Goal: Information Seeking & Learning: Check status

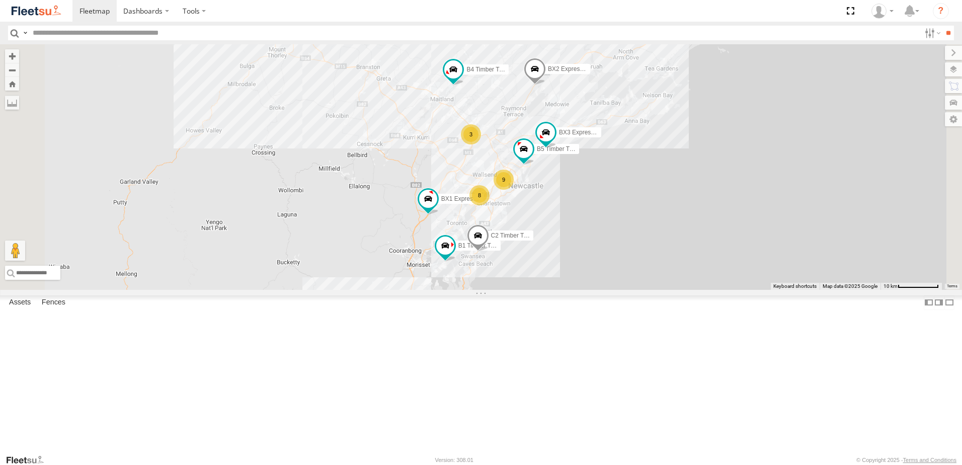
drag, startPoint x: 592, startPoint y: 240, endPoint x: 610, endPoint y: 189, distance: 54.6
click at [610, 189] on div "B4 Timber Truck BX1 Express Ute B2 Timber Truck B5 Timber Truck BX2 Express Ute…" at bounding box center [481, 166] width 962 height 245
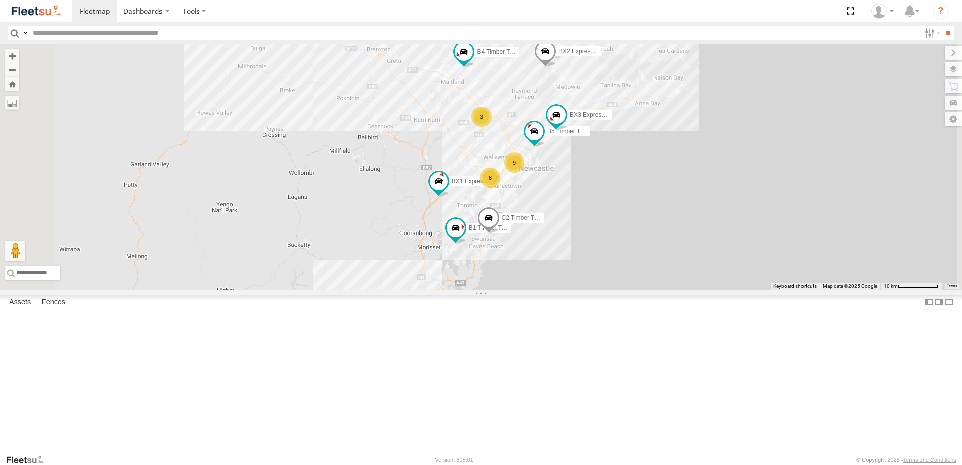
click at [549, 201] on div "B4 Timber Truck BX1 Express Ute B2 Timber Truck B5 Timber Truck BX2 Express Ute…" at bounding box center [481, 166] width 962 height 245
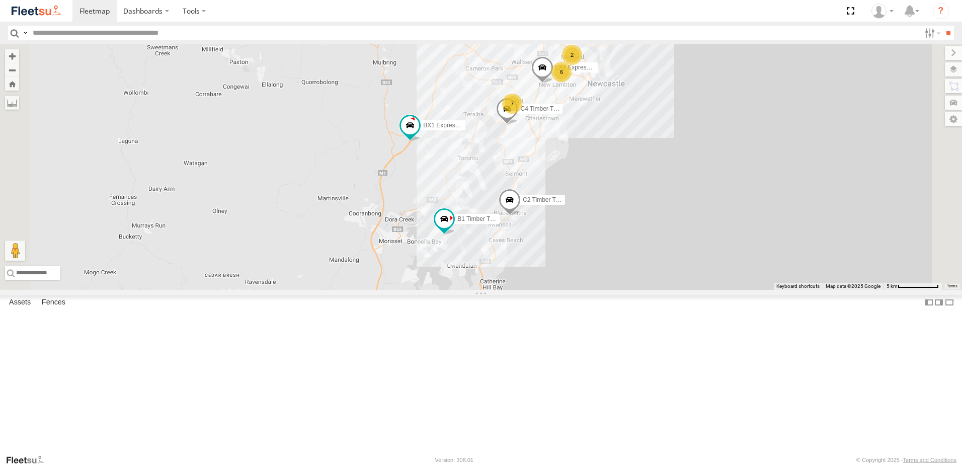
drag, startPoint x: 571, startPoint y: 170, endPoint x: 575, endPoint y: 258, distance: 88.6
click at [574, 256] on div "B4 Timber Truck BX1 Express Ute B2 Timber Truck B5 Timber Truck BX2 Express Ute…" at bounding box center [481, 166] width 962 height 245
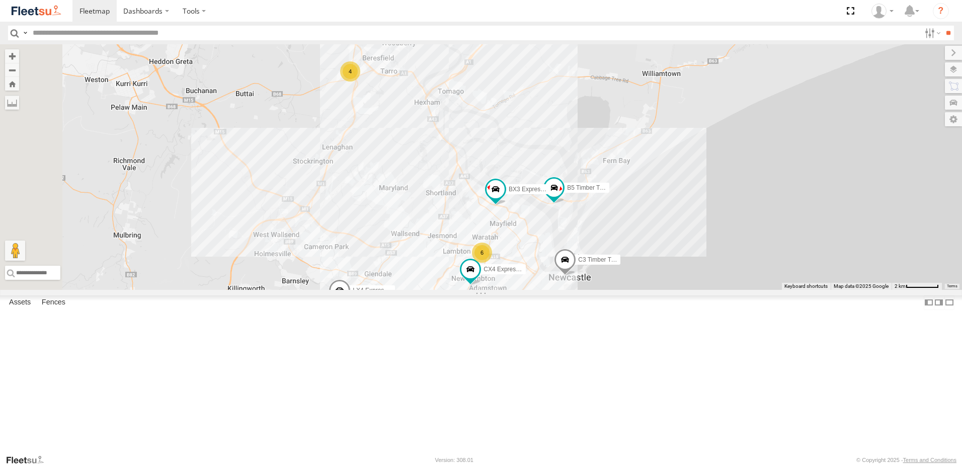
drag, startPoint x: 491, startPoint y: 201, endPoint x: 517, endPoint y: 289, distance: 91.1
click at [517, 289] on div "CX4 Express Ute C3 Timber Truck LX4 Express Ute B5 Timber Truck BX2 Express Ute…" at bounding box center [481, 166] width 962 height 245
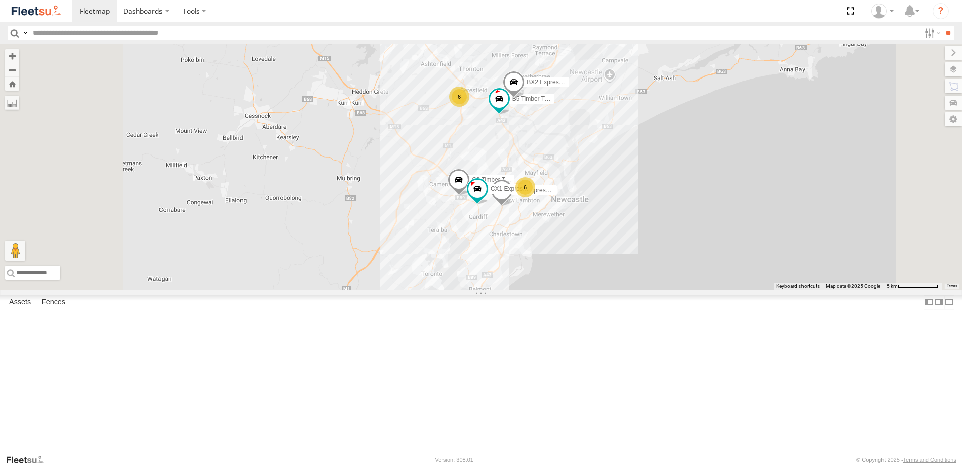
drag, startPoint x: 597, startPoint y: 275, endPoint x: 591, endPoint y: 217, distance: 58.6
click at [603, 199] on div "B5 Timber Truck BX2 Express Ute BX4 Express Ute 6 6 LX4 Express Ute C2 Timber T…" at bounding box center [481, 166] width 962 height 245
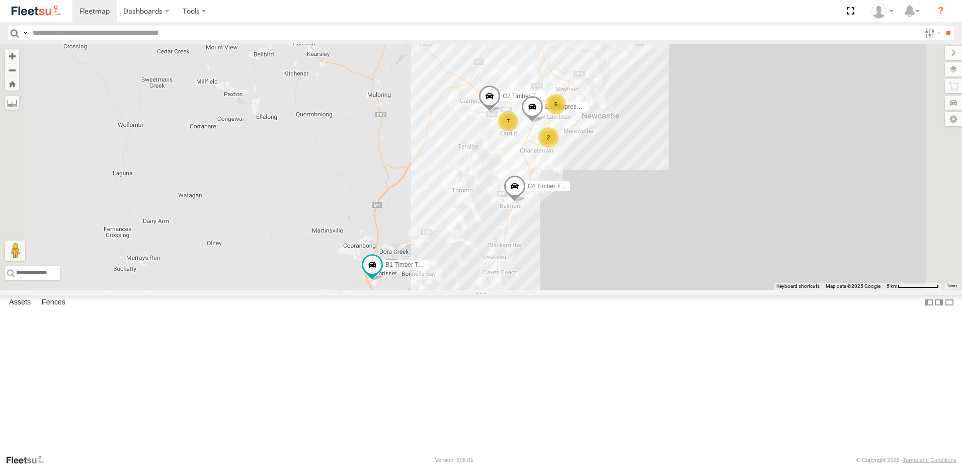
drag, startPoint x: 532, startPoint y: 311, endPoint x: 562, endPoint y: 262, distance: 58.1
click at [562, 262] on div "B5 Timber Truck BX2 Express Ute BX4 Express Ute 6 6 LX4 Express Ute C2 Timber T…" at bounding box center [481, 166] width 962 height 245
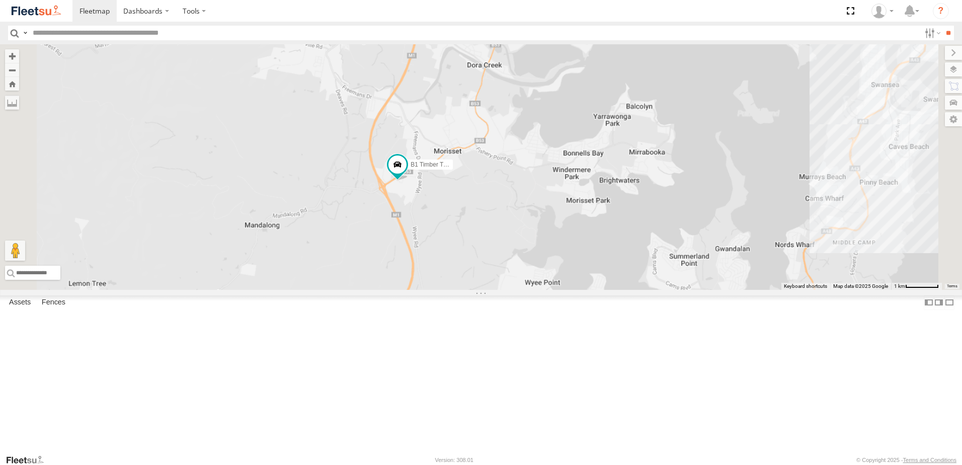
drag, startPoint x: 541, startPoint y: 333, endPoint x: 536, endPoint y: 297, distance: 36.1
click at [536, 290] on div "B5 Timber Truck BX2 Express Ute BX4 Express Ute LX4 Express Ute C2 Timber Truck…" at bounding box center [481, 166] width 962 height 245
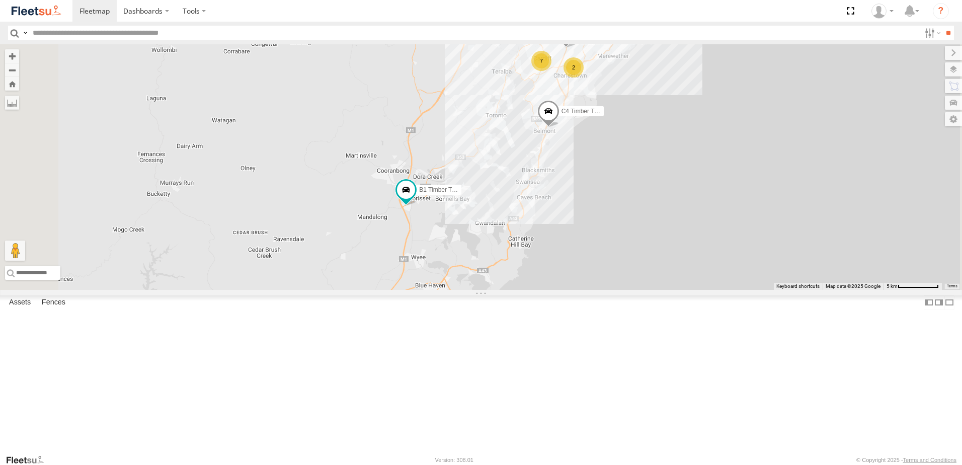
drag, startPoint x: 548, startPoint y: 352, endPoint x: 515, endPoint y: 246, distance: 110.2
click at [518, 256] on div "BX4 Express Ute LX4 Express Ute C2 Timber Truck C4 Timber Truck B1 Timber Truck…" at bounding box center [481, 166] width 962 height 245
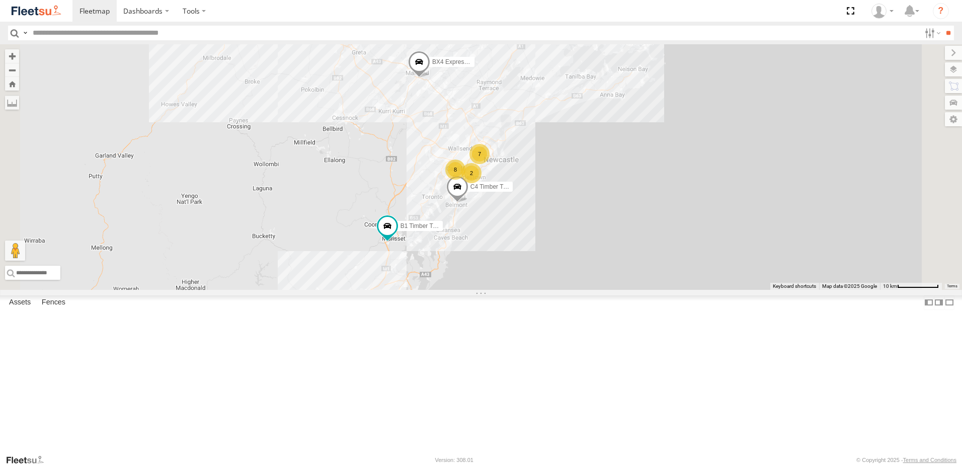
drag, startPoint x: 572, startPoint y: 79, endPoint x: 561, endPoint y: 278, distance: 199.0
click at [561, 278] on div "BX4 Express Ute C4 Timber Truck B1 Timber Truck 7 8 2" at bounding box center [481, 166] width 962 height 245
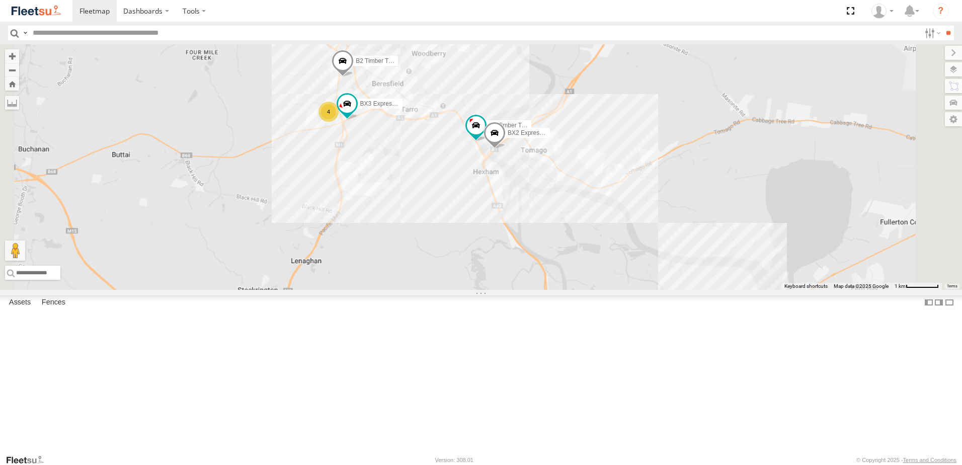
drag, startPoint x: 500, startPoint y: 230, endPoint x: 520, endPoint y: 266, distance: 41.2
click at [527, 275] on div "BX4 Express Ute C4 Timber Truck B1 Timber Truck LX4 Express Ute B2 Timber Truck…" at bounding box center [481, 166] width 962 height 245
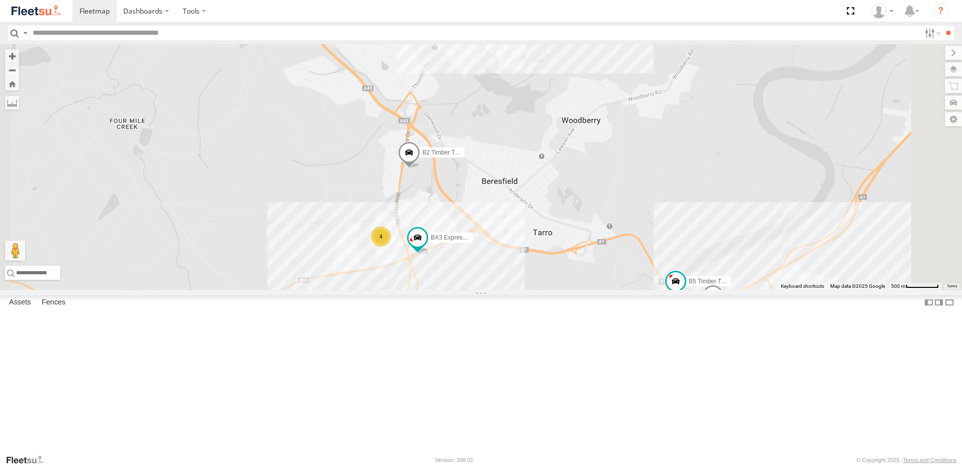
drag, startPoint x: 578, startPoint y: 395, endPoint x: 574, endPoint y: 327, distance: 68.0
click at [574, 290] on div "BX4 Express Ute C4 Timber Truck B1 Timber Truck LX4 Express Ute B2 Timber Truck…" at bounding box center [481, 166] width 962 height 245
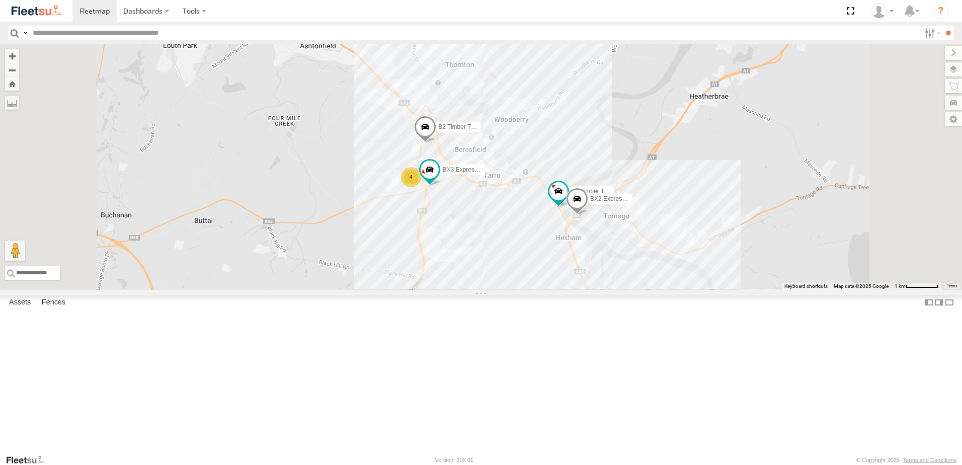
drag, startPoint x: 612, startPoint y: 289, endPoint x: 625, endPoint y: 219, distance: 71.1
click at [625, 219] on div "BX4 Express Ute C4 Timber Truck B1 Timber Truck LX4 Express Ute B2 Timber Truck…" at bounding box center [481, 166] width 962 height 245
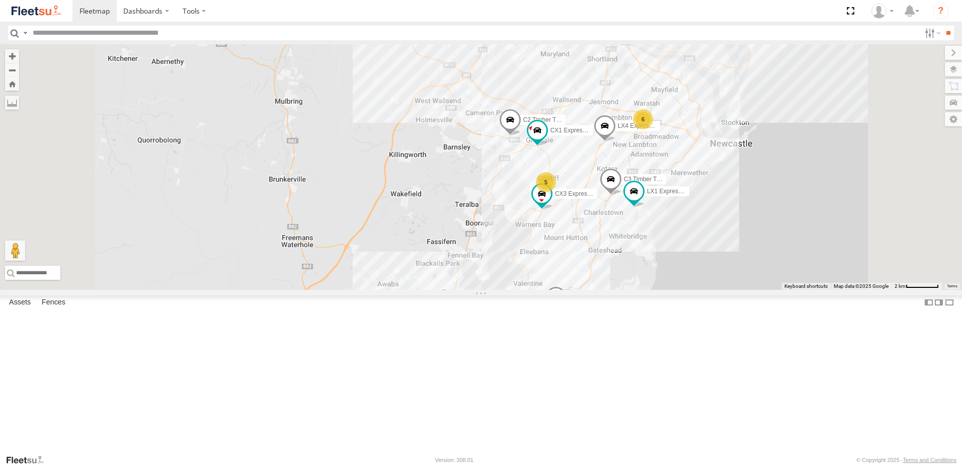
drag, startPoint x: 562, startPoint y: 325, endPoint x: 585, endPoint y: 284, distance: 47.3
click at [585, 284] on div "BX4 Express Ute C4 Timber Truck B1 Timber Truck LX4 Express Ute B2 Timber Truck…" at bounding box center [481, 166] width 962 height 245
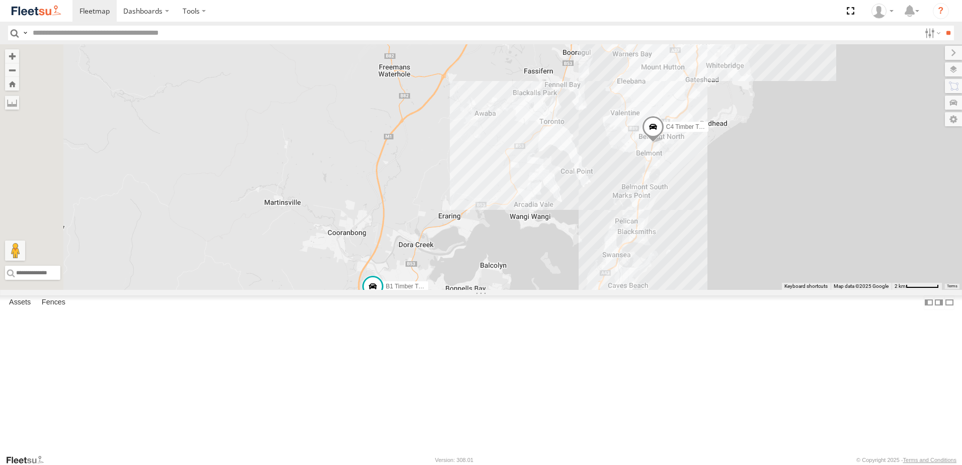
drag, startPoint x: 615, startPoint y: 213, endPoint x: 616, endPoint y: 204, distance: 9.6
click at [616, 204] on div "BX4 Express Ute C4 Timber Truck B1 Timber Truck LX4 Express Ute B2 Timber Truck…" at bounding box center [481, 166] width 962 height 245
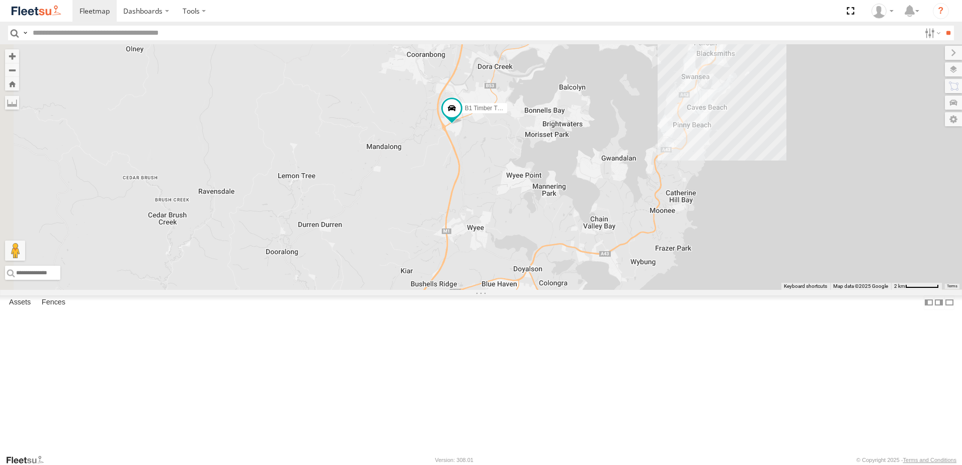
click at [624, 230] on div "BX4 Express Ute C4 Timber Truck B1 Timber Truck LX4 Express Ute B2 Timber Truck…" at bounding box center [481, 166] width 962 height 245
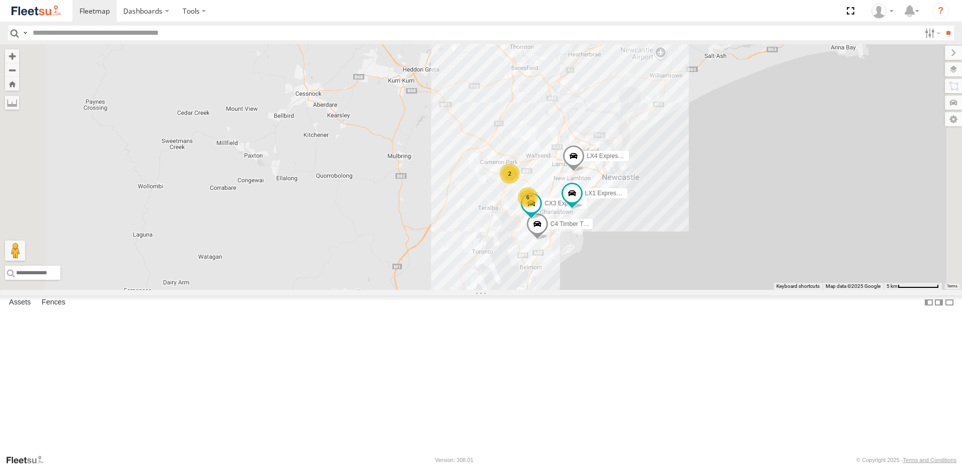
drag, startPoint x: 609, startPoint y: 126, endPoint x: 561, endPoint y: 345, distance: 224.3
click at [559, 290] on div "C4 Timber Truck B1 Timber Truck 6 CX3 Express Ute LX4 Express Ute LX1 Express U…" at bounding box center [481, 166] width 962 height 245
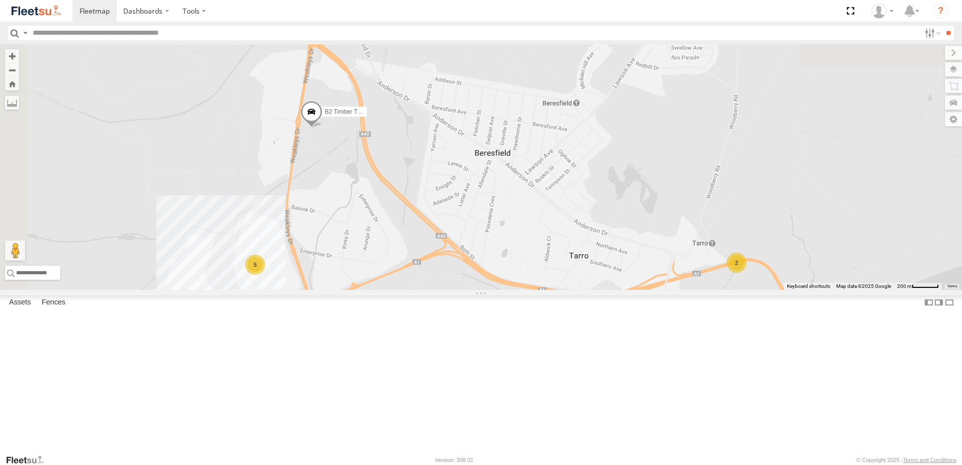
drag, startPoint x: 512, startPoint y: 189, endPoint x: 640, endPoint y: 355, distance: 209.4
click at [639, 290] on div "C4 Timber Truck B1 Timber Truck CX3 Express Ute LX1 Express Ute BX4 Express Ute…" at bounding box center [481, 166] width 962 height 245
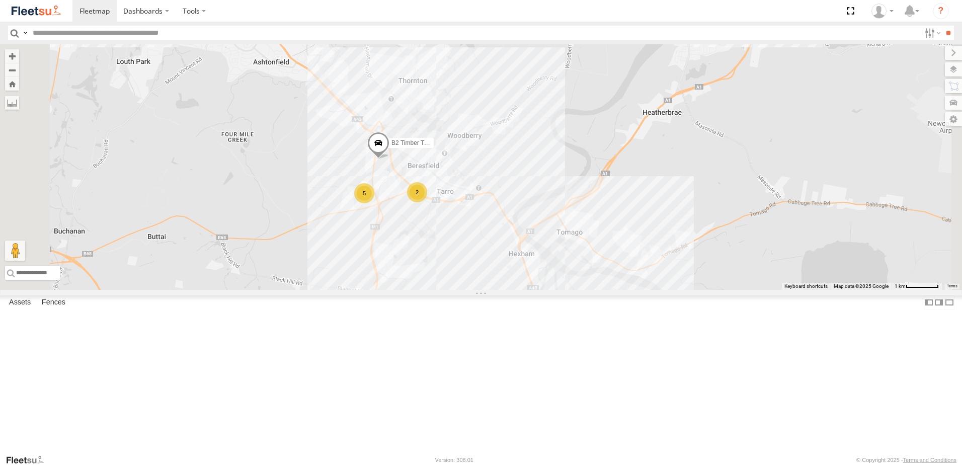
drag, startPoint x: 580, startPoint y: 324, endPoint x: 586, endPoint y: 314, distance: 11.9
click at [583, 290] on div "C4 Timber Truck B1 Timber Truck CX3 Express Ute LX1 Express Ute BX4 Express Ute…" at bounding box center [481, 166] width 962 height 245
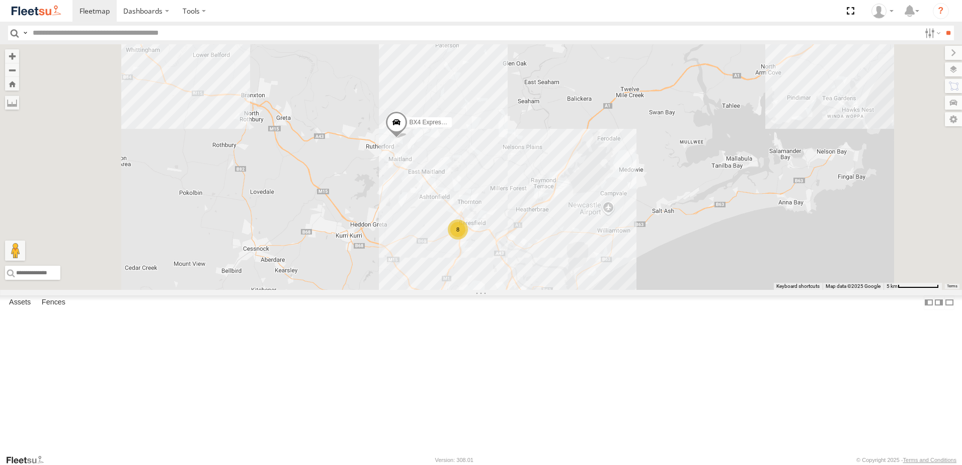
drag, startPoint x: 612, startPoint y: 355, endPoint x: 628, endPoint y: 306, distance: 51.4
click at [627, 290] on div "C4 Timber Truck B1 Timber Truck CX3 Express Ute LX1 Express Ute BX4 Express Ute…" at bounding box center [481, 166] width 962 height 245
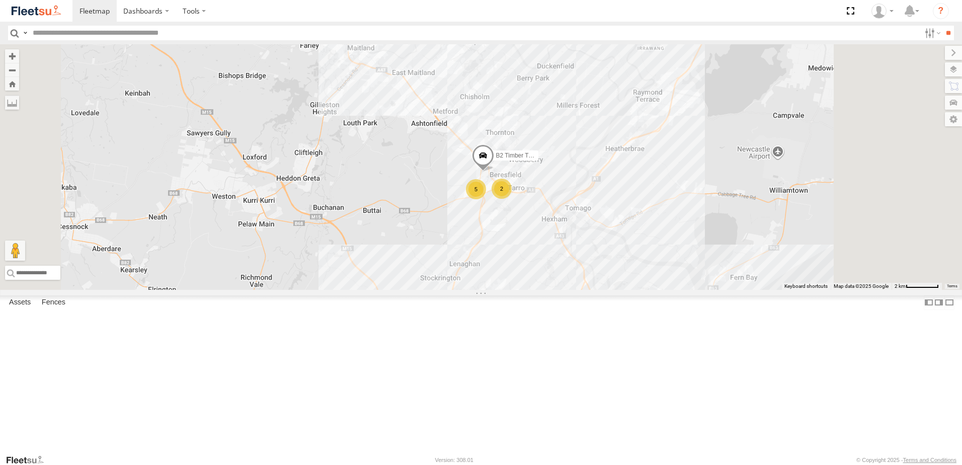
drag, startPoint x: 541, startPoint y: 163, endPoint x: 534, endPoint y: 348, distance: 184.8
click at [530, 290] on div "C4 Timber Truck B1 Timber Truck CX3 Express Ute LX1 Express Ute BX4 Express Ute…" at bounding box center [481, 166] width 962 height 245
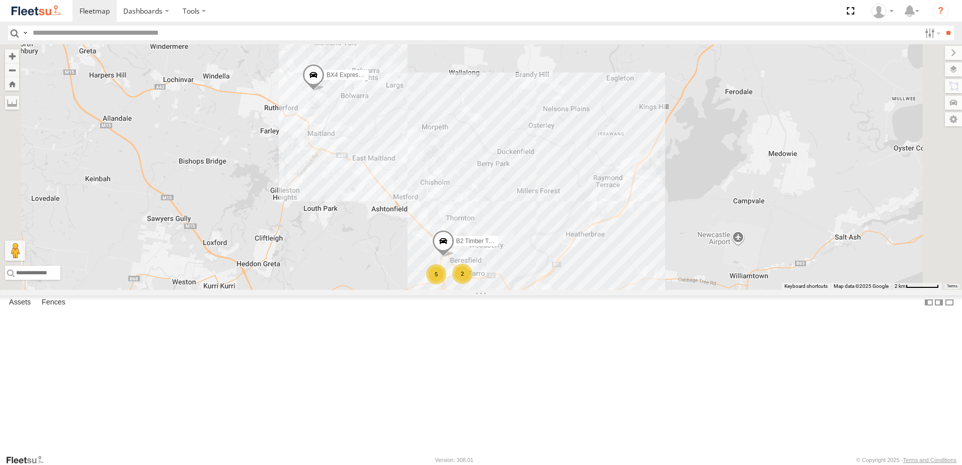
drag, startPoint x: 613, startPoint y: 311, endPoint x: 582, endPoint y: 237, distance: 79.9
click at [582, 232] on div "C4 Timber Truck B1 Timber Truck CX3 Express Ute LX1 Express Ute BX4 Express Ute…" at bounding box center [481, 166] width 962 height 245
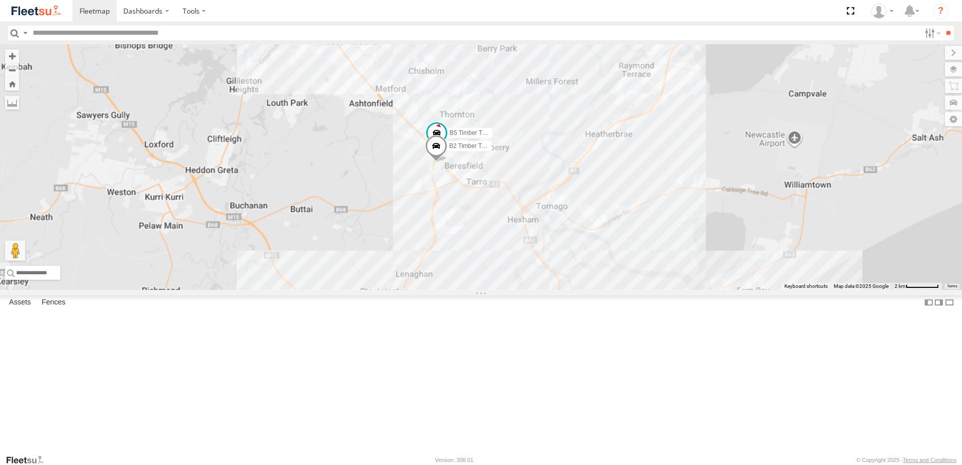
click at [621, 208] on div "B2 Timber Truck B5 Timber Truck" at bounding box center [481, 166] width 962 height 245
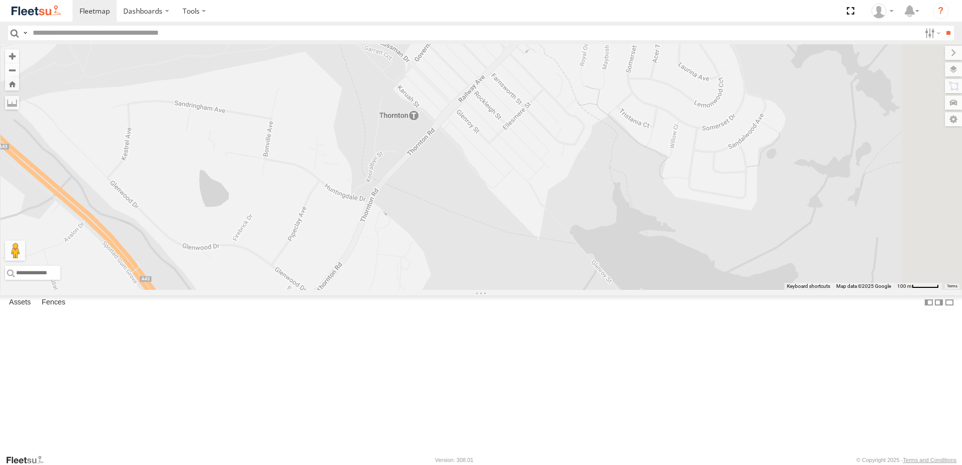
drag, startPoint x: 535, startPoint y: 168, endPoint x: 528, endPoint y: 365, distance: 197.3
click at [527, 290] on div "BX4 Express Ute BX1 Express Ute B2 Timber Truck B5 Timber Truck" at bounding box center [481, 166] width 962 height 245
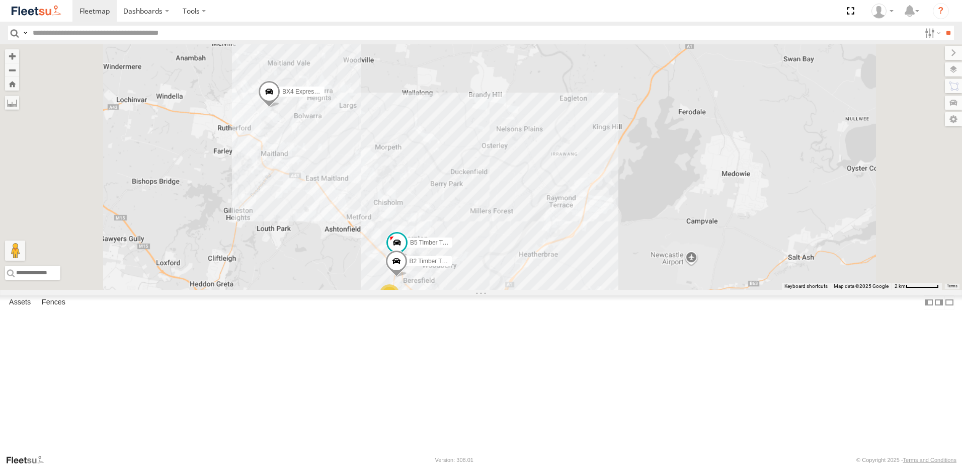
drag, startPoint x: 445, startPoint y: 367, endPoint x: 498, endPoint y: 176, distance: 198.4
click at [495, 190] on div "BX4 Express Ute B2 Timber Truck B5 Timber Truck 6" at bounding box center [481, 166] width 962 height 245
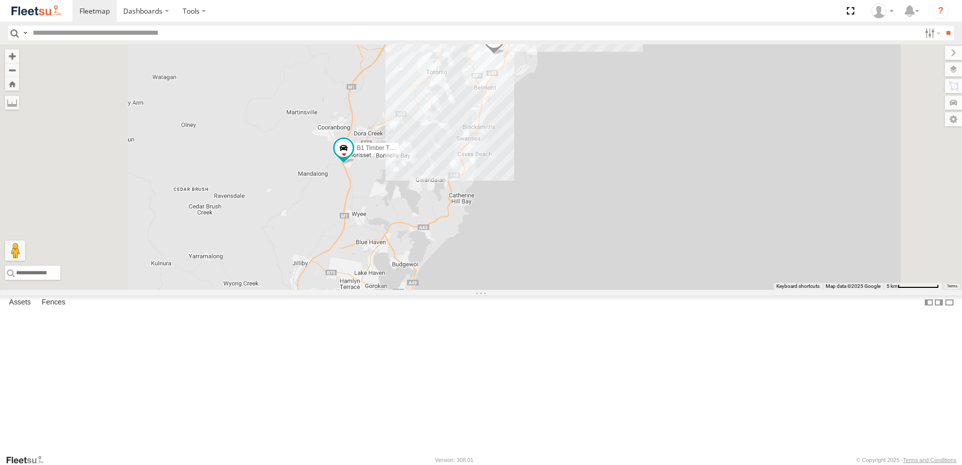
drag, startPoint x: 471, startPoint y: 280, endPoint x: 500, endPoint y: 186, distance: 98.2
click at [500, 186] on div "CX1 Express Ute BX4 Express Ute B5 Timber Truck 7 7 5 CX3 Express Ute 2 C4 Timb…" at bounding box center [481, 166] width 962 height 245
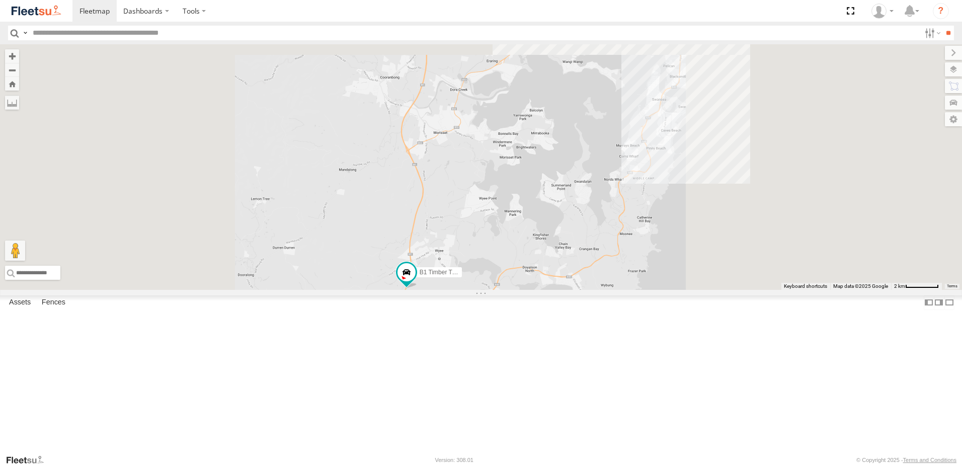
drag, startPoint x: 585, startPoint y: 334, endPoint x: 597, endPoint y: 311, distance: 26.1
click at [597, 290] on div "CX1 Express Ute BX4 Express Ute B5 Timber Truck CX3 Express Ute C4 Timber Truck…" at bounding box center [481, 166] width 962 height 245
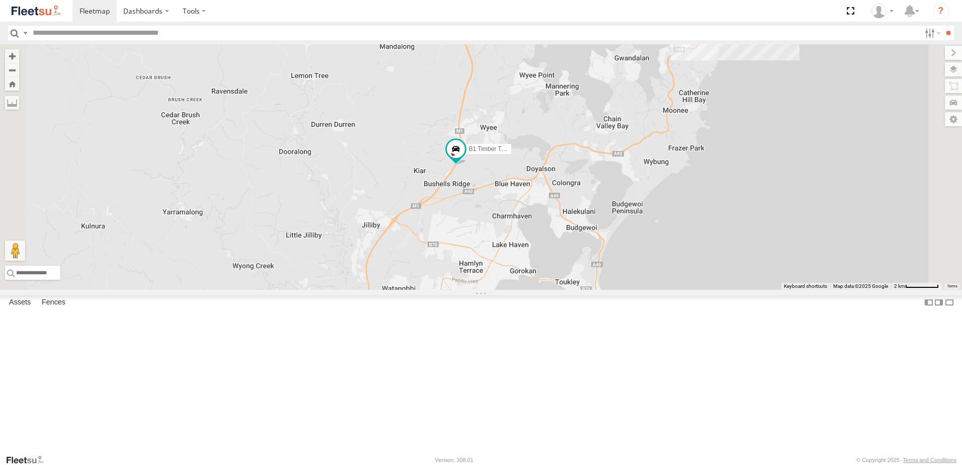
drag, startPoint x: 583, startPoint y: 310, endPoint x: 610, endPoint y: 281, distance: 39.1
click at [608, 282] on div "CX1 Express Ute BX4 Express Ute B5 Timber Truck CX3 Express Ute C4 Timber Truck…" at bounding box center [481, 166] width 962 height 245
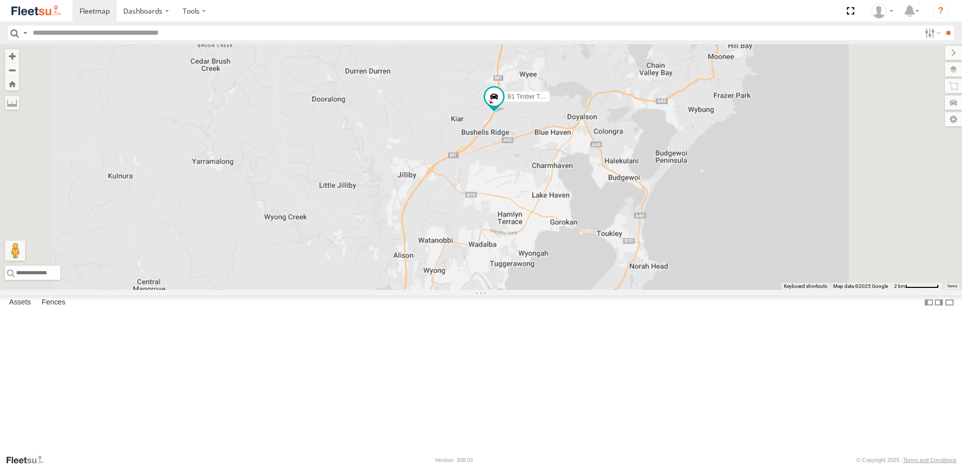
drag, startPoint x: 572, startPoint y: 300, endPoint x: 601, endPoint y: 234, distance: 72.1
click at [596, 242] on div "CX1 Express Ute BX4 Express Ute B5 Timber Truck CX3 Express Ute C4 Timber Truck…" at bounding box center [481, 166] width 962 height 245
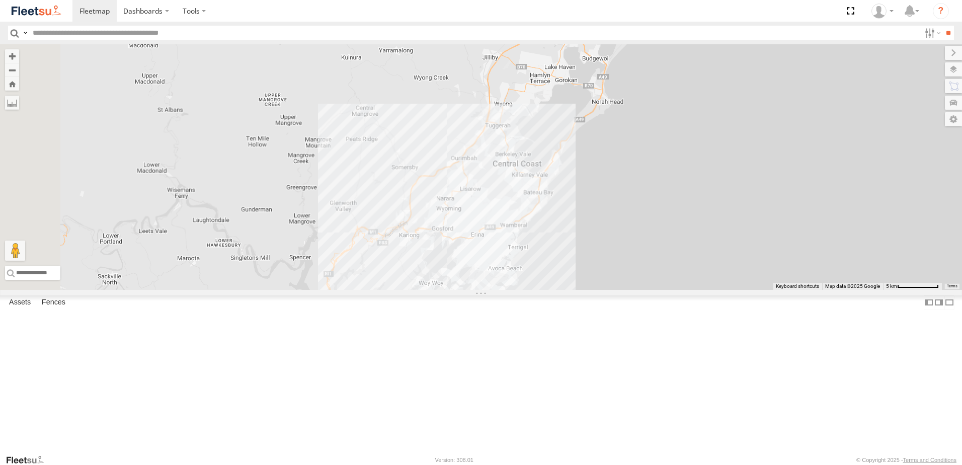
drag, startPoint x: 603, startPoint y: 286, endPoint x: 619, endPoint y: 358, distance: 73.8
click at [618, 290] on div "CX1 Express Ute BX4 Express Ute B5 Timber Truck CX3 Express Ute C4 Timber Truck…" at bounding box center [481, 166] width 962 height 245
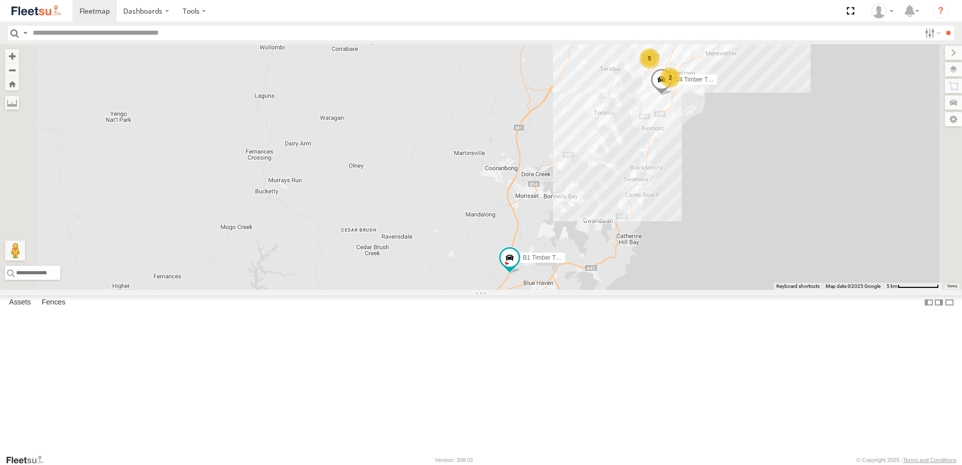
drag, startPoint x: 681, startPoint y: 218, endPoint x: 676, endPoint y: 249, distance: 31.1
click at [676, 247] on div "CX1 Express Ute BX4 Express Ute B5 Timber Truck C4 Timber Truck B1 Timber Truck…" at bounding box center [481, 166] width 962 height 245
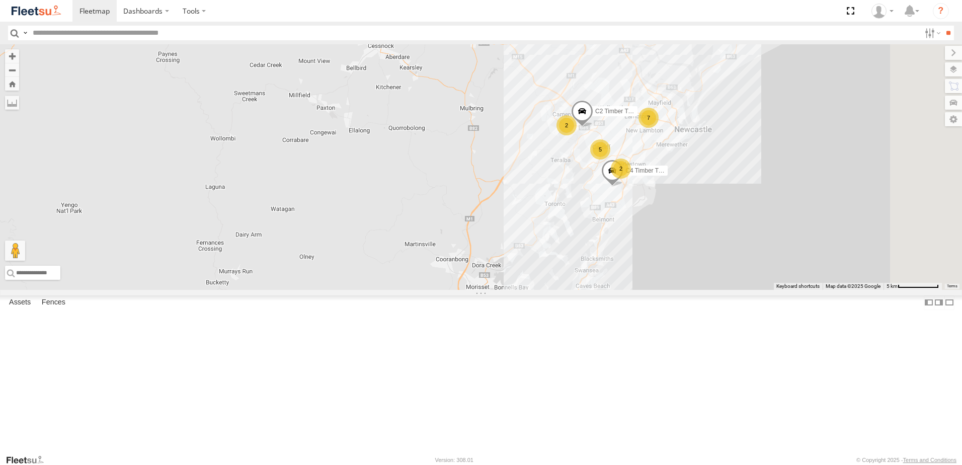
drag, startPoint x: 775, startPoint y: 181, endPoint x: 763, endPoint y: 184, distance: 12.4
click at [765, 182] on div "BX4 Express Ute B5 Timber Truck C4 Timber Truck B1 Timber Truck 5 2 7 7 2 C2 Ti…" at bounding box center [481, 166] width 962 height 245
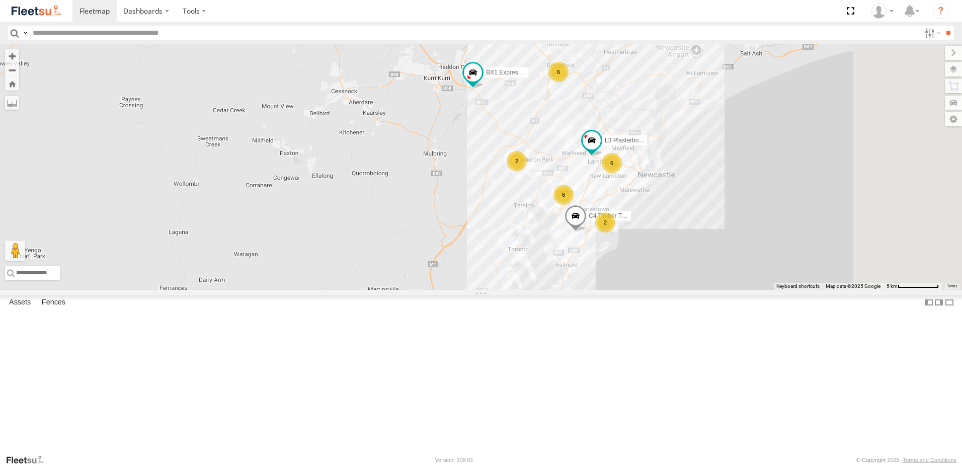
drag, startPoint x: 765, startPoint y: 143, endPoint x: 753, endPoint y: 197, distance: 55.0
click at [753, 196] on div "BX1 Express Ute L3 Plasterboard Truck B5 Timber Truck C4 Timber Truck 6 6 6 2 2" at bounding box center [481, 166] width 962 height 245
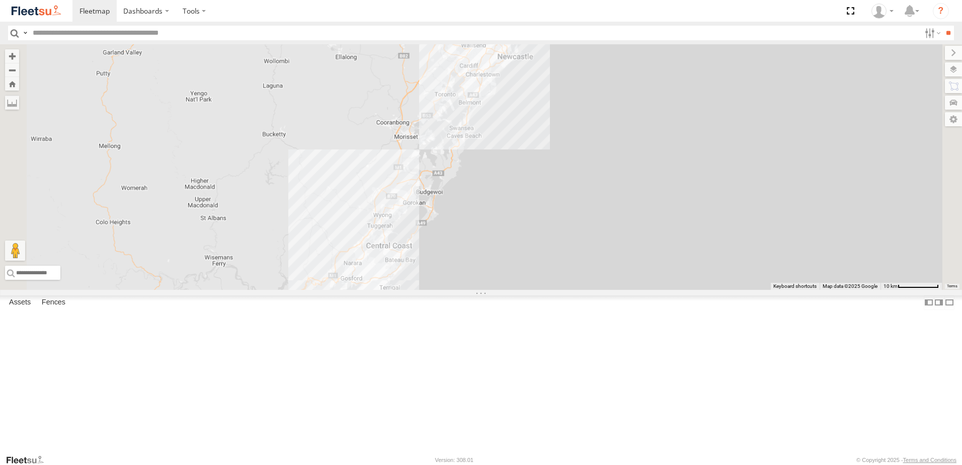
drag, startPoint x: 442, startPoint y: 372, endPoint x: 534, endPoint y: 143, distance: 246.5
click at [534, 143] on div at bounding box center [481, 166] width 962 height 245
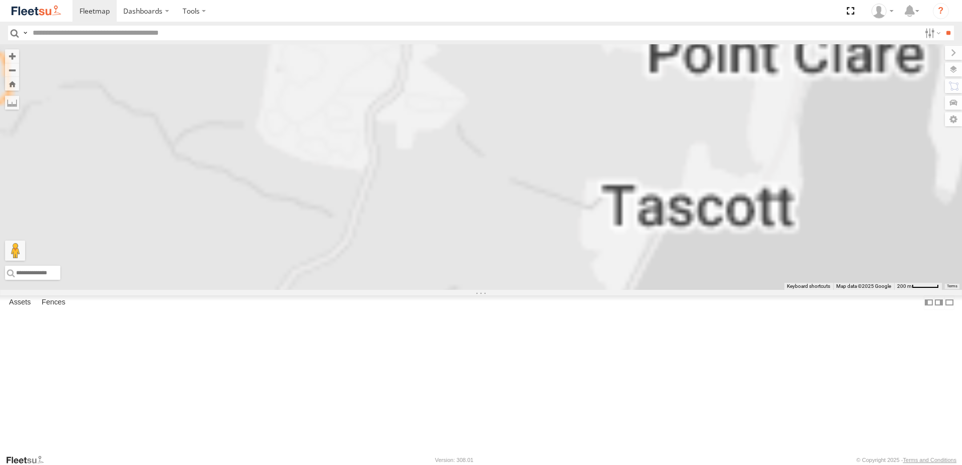
drag, startPoint x: 547, startPoint y: 80, endPoint x: 555, endPoint y: 123, distance: 44.1
click at [555, 123] on div "B1 Timber Truck" at bounding box center [481, 166] width 962 height 245
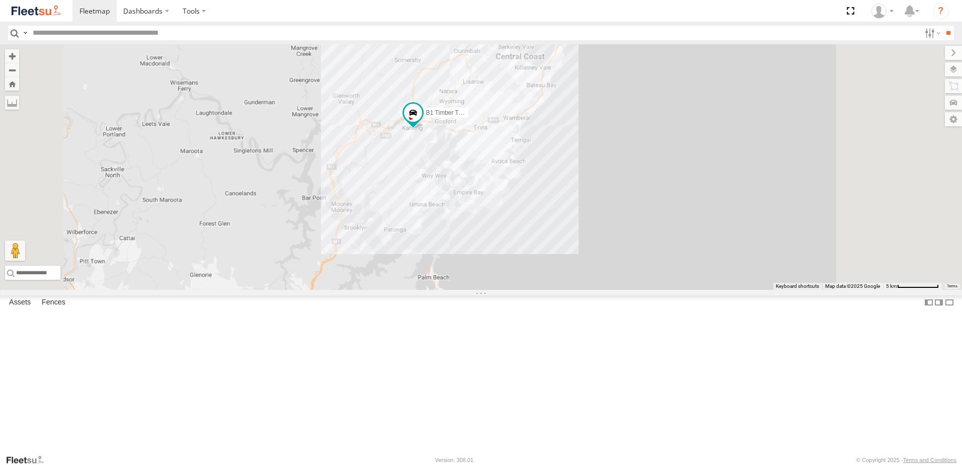
drag, startPoint x: 550, startPoint y: 268, endPoint x: 546, endPoint y: 202, distance: 66.5
click at [546, 203] on div "B1 Timber Truck" at bounding box center [481, 166] width 962 height 245
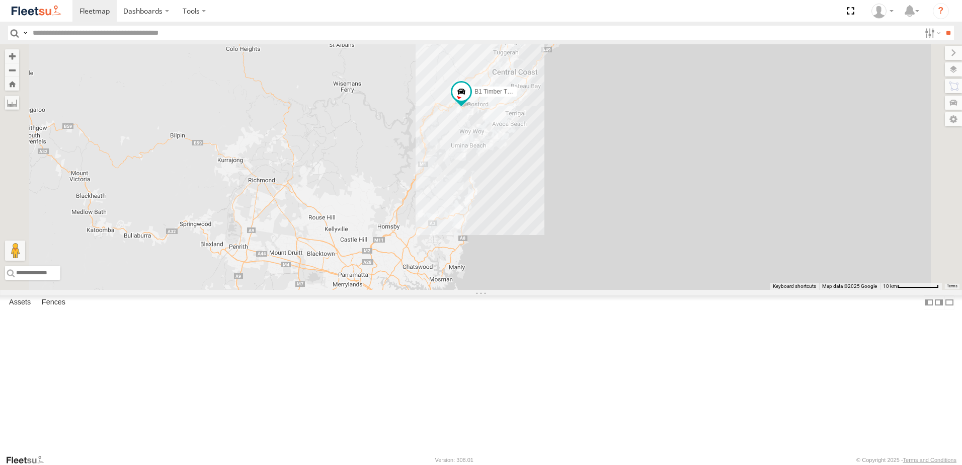
drag, startPoint x: 661, startPoint y: 138, endPoint x: 580, endPoint y: 312, distance: 191.5
click at [580, 290] on div "B1 Timber Truck" at bounding box center [481, 166] width 962 height 245
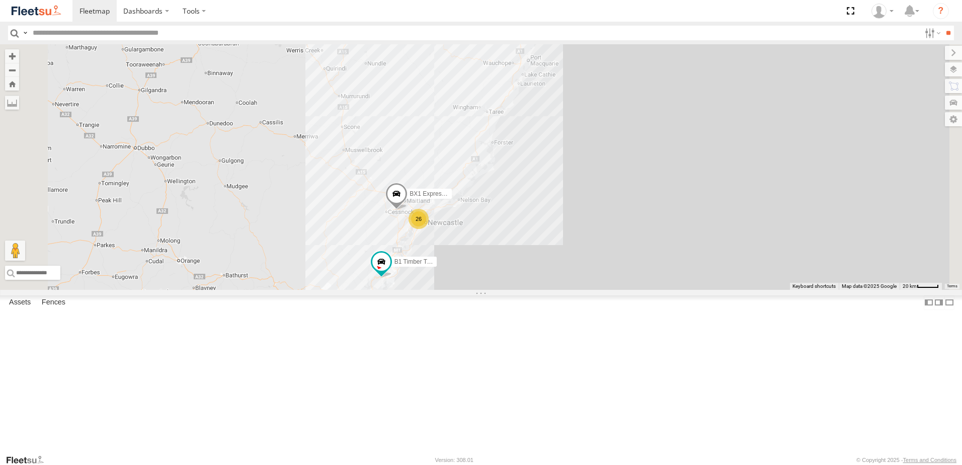
drag, startPoint x: 635, startPoint y: 163, endPoint x: 594, endPoint y: 227, distance: 76.5
click at [601, 218] on div "B1 Timber Truck 26 BX1 Express Ute" at bounding box center [481, 166] width 962 height 245
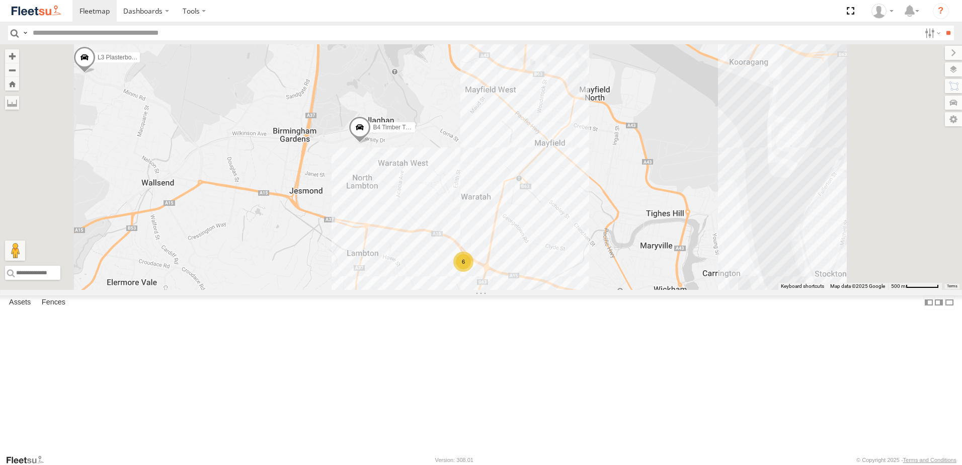
drag, startPoint x: 489, startPoint y: 211, endPoint x: 497, endPoint y: 237, distance: 27.5
click at [497, 237] on div "B1 Timber Truck BX1 Express Ute CX3 Express Ute L3 Plasterboard Truck C4 Timber…" at bounding box center [481, 166] width 962 height 245
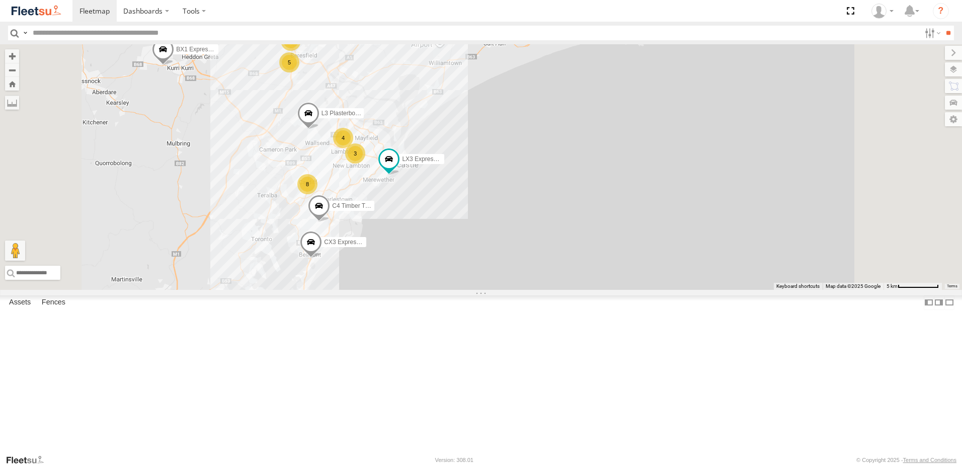
drag, startPoint x: 405, startPoint y: 317, endPoint x: 403, endPoint y: 322, distance: 5.9
click at [406, 290] on div "B1 Timber Truck BX1 Express Ute CX3 Express Ute L3 Plasterboard Truck C4 Timber…" at bounding box center [481, 166] width 962 height 245
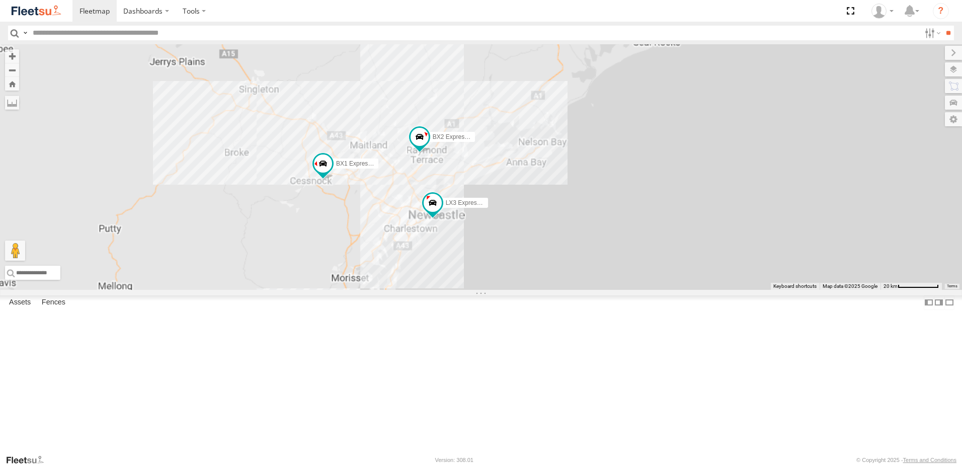
drag, startPoint x: 489, startPoint y: 388, endPoint x: 523, endPoint y: 311, distance: 83.8
click at [523, 290] on div "BX1 Express Ute BX2 Express Ute LX3 Express Ute" at bounding box center [481, 166] width 962 height 245
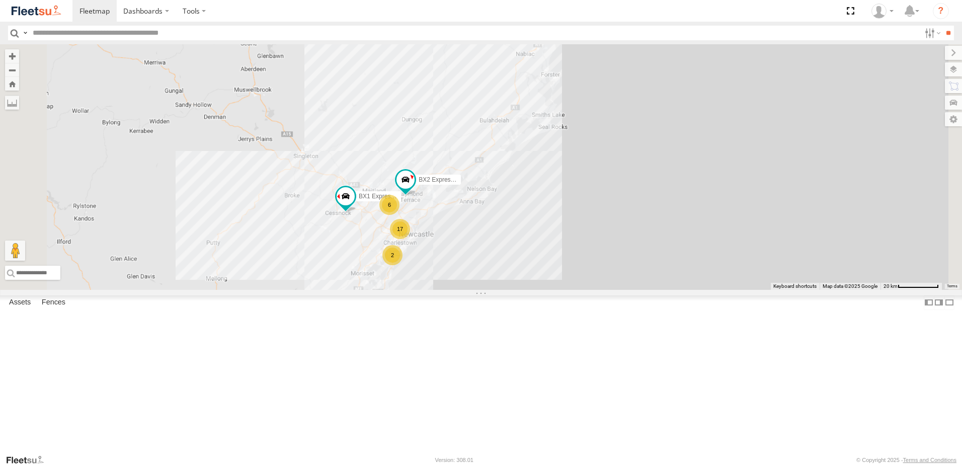
click at [478, 290] on div "BX1 Express Ute BX2 Express Ute 17 6 2 B1 Timber Truck" at bounding box center [481, 166] width 962 height 245
drag, startPoint x: 418, startPoint y: 417, endPoint x: 456, endPoint y: 347, distance: 79.7
click at [456, 290] on div "BX1 Express Ute BX2 Express Ute 17 6 2 B1 Timber Truck" at bounding box center [481, 166] width 962 height 245
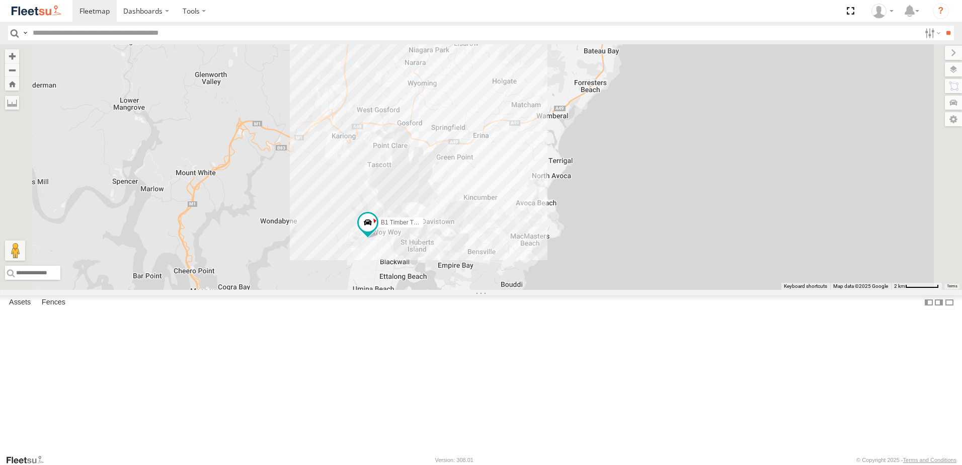
drag, startPoint x: 592, startPoint y: 232, endPoint x: 590, endPoint y: 273, distance: 40.3
click at [590, 277] on div "BX1 Express Ute BX2 Express Ute B1 Timber Truck" at bounding box center [481, 166] width 962 height 245
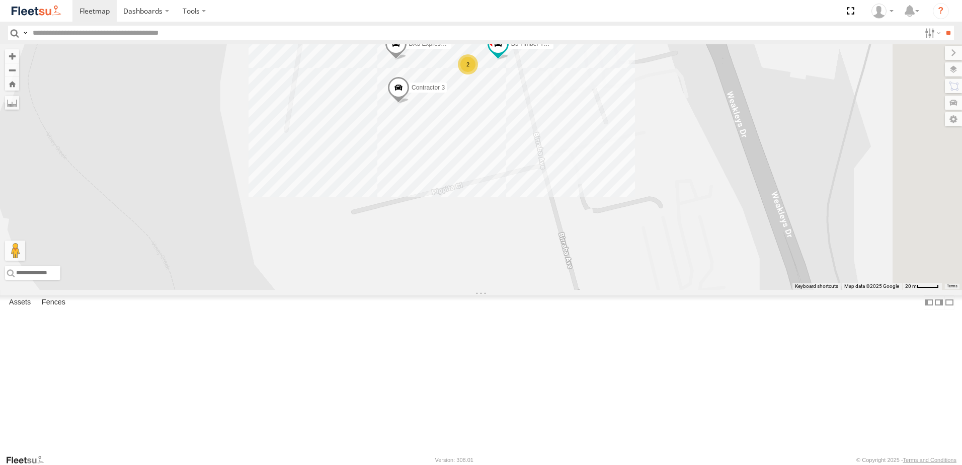
drag, startPoint x: 647, startPoint y: 189, endPoint x: 637, endPoint y: 189, distance: 9.6
click at [638, 189] on div "BX1 Express Ute BX2 Express Ute B1 Timber Truck B2 Timber Truck LX3 Express Ute…" at bounding box center [481, 166] width 962 height 245
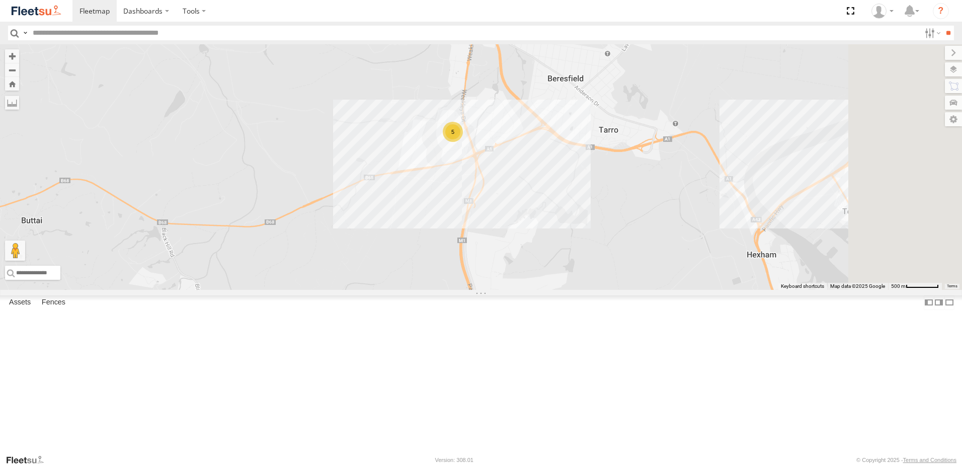
drag, startPoint x: 760, startPoint y: 224, endPoint x: 683, endPoint y: 255, distance: 82.4
click at [683, 255] on div "BX1 Express Ute BX2 Express Ute B1 Timber Truck B2 Timber Truck LX3 Express Ute…" at bounding box center [481, 166] width 962 height 245
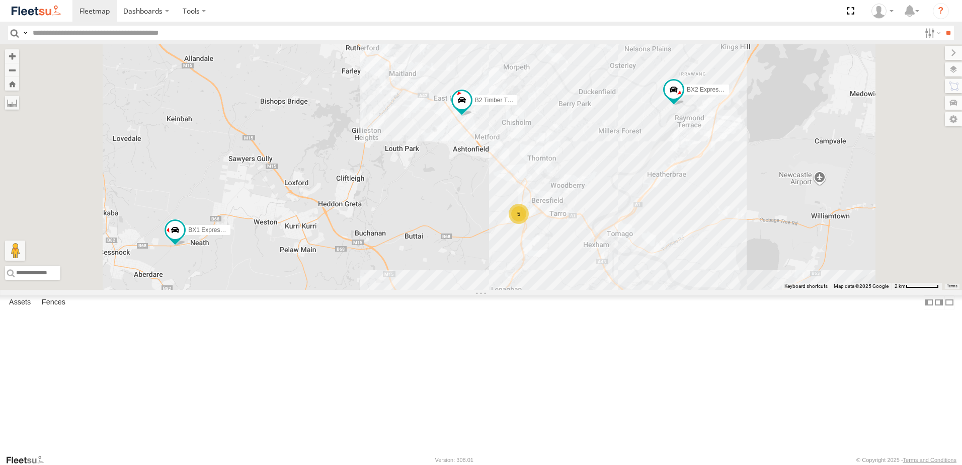
drag, startPoint x: 685, startPoint y: 193, endPoint x: 686, endPoint y: 204, distance: 11.1
click at [686, 204] on div "BX1 Express Ute BX2 Express Ute B1 Timber Truck B2 Timber Truck LX3 Express Ute…" at bounding box center [481, 166] width 962 height 245
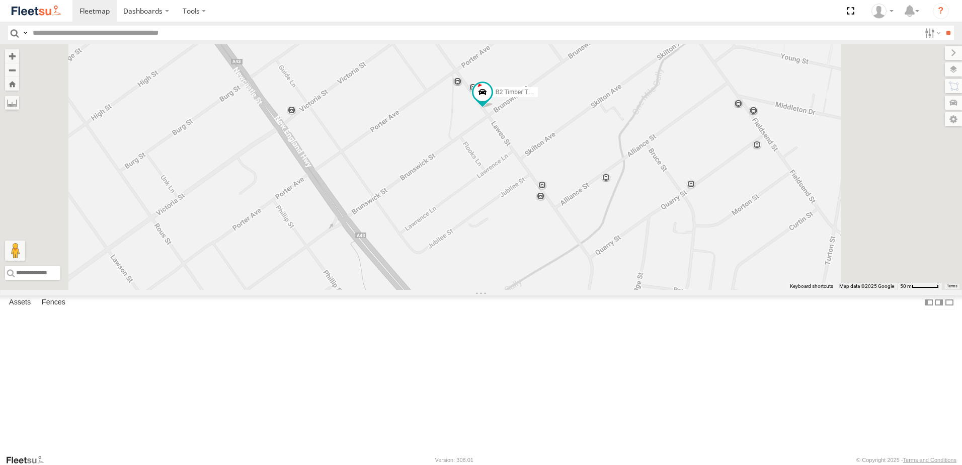
drag, startPoint x: 608, startPoint y: 241, endPoint x: 604, endPoint y: 255, distance: 14.3
click at [605, 253] on div "BX1 Express Ute BX2 Express Ute B1 Timber Truck B2 Timber Truck LX3 Express Ute…" at bounding box center [481, 166] width 962 height 245
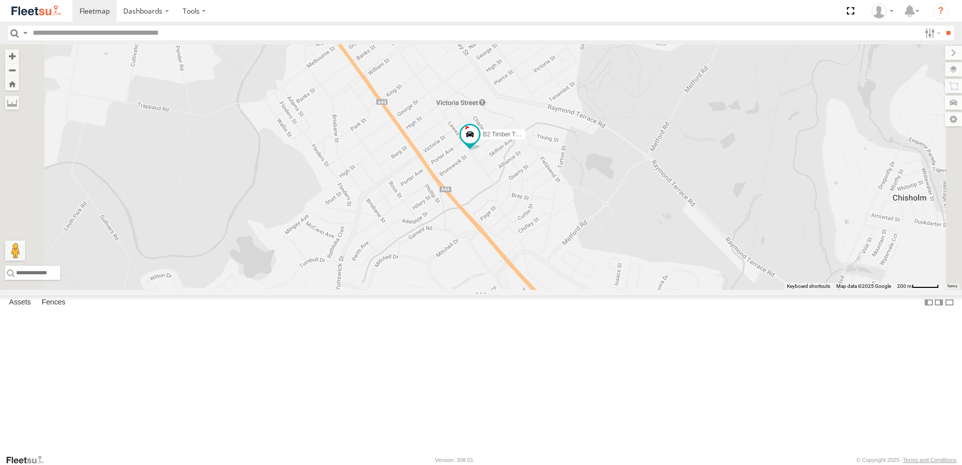
drag, startPoint x: 573, startPoint y: 279, endPoint x: 565, endPoint y: 259, distance: 21.7
click at [565, 259] on div "BX1 Express Ute BX2 Express Ute B1 Timber Truck B2 Timber Truck LX3 Express Ute…" at bounding box center [481, 166] width 962 height 245
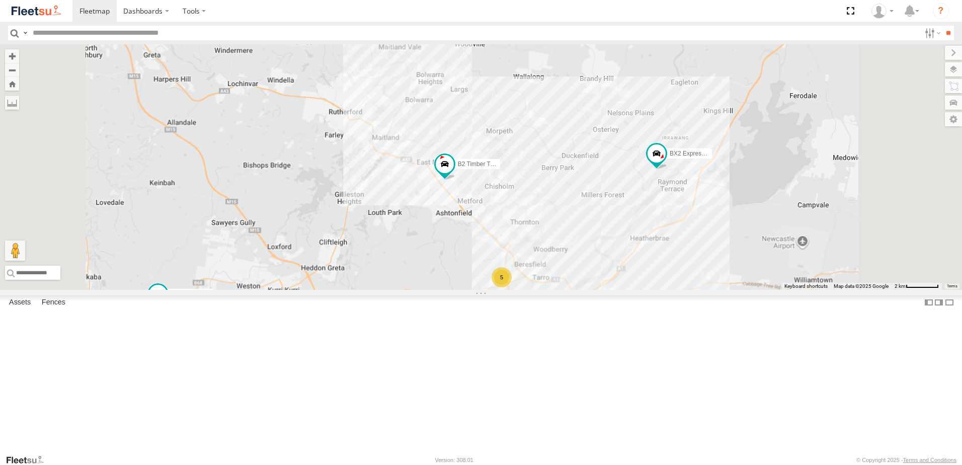
drag, startPoint x: 595, startPoint y: 315, endPoint x: 571, endPoint y: 229, distance: 89.8
click at [572, 232] on div "BX1 Express Ute BX2 Express Ute B1 Timber Truck B2 Timber Truck LX3 Express Ute…" at bounding box center [481, 166] width 962 height 245
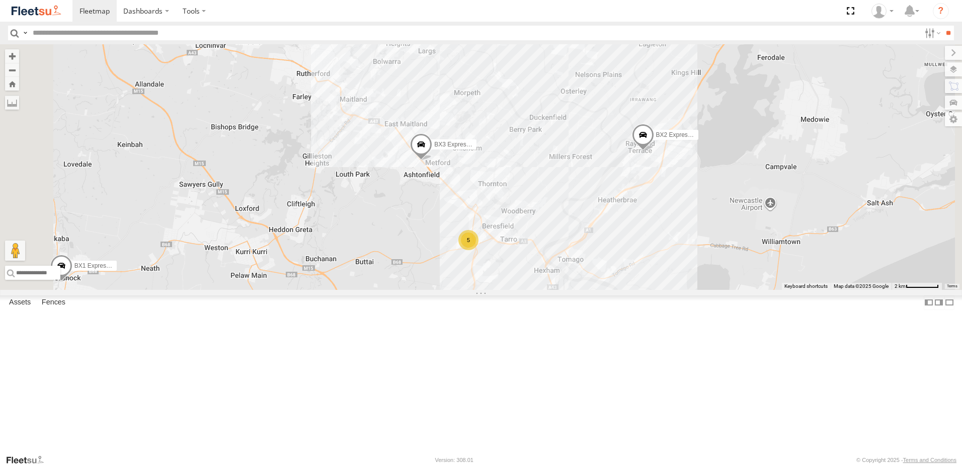
drag, startPoint x: 535, startPoint y: 285, endPoint x: 608, endPoint y: 271, distance: 74.8
click at [607, 271] on div "BX1 Express Ute BX2 Express Ute BX3 Express Ute C2 Timber Truck 5" at bounding box center [481, 166] width 962 height 245
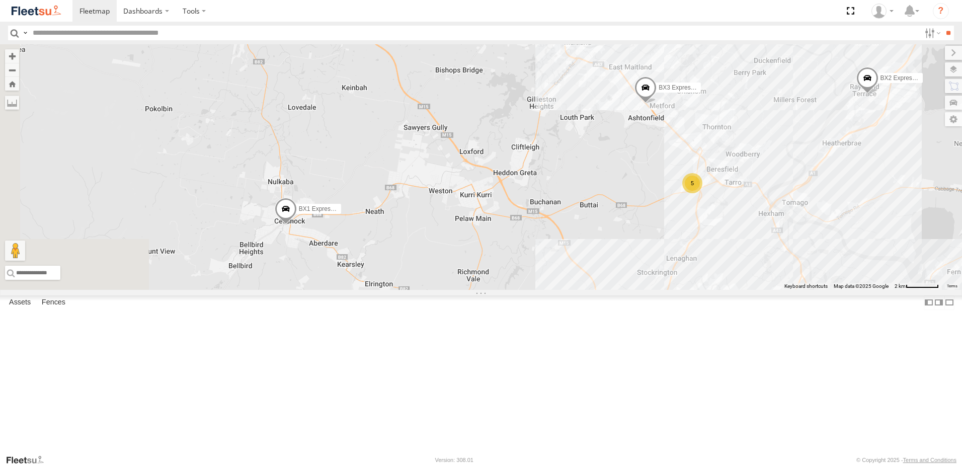
drag, startPoint x: 525, startPoint y: 323, endPoint x: 670, endPoint y: 279, distance: 152.0
click at [670, 279] on div "BX1 Express Ute BX2 Express Ute BX3 Express Ute C2 Timber Truck 5 B4 Timber Tru…" at bounding box center [481, 166] width 962 height 245
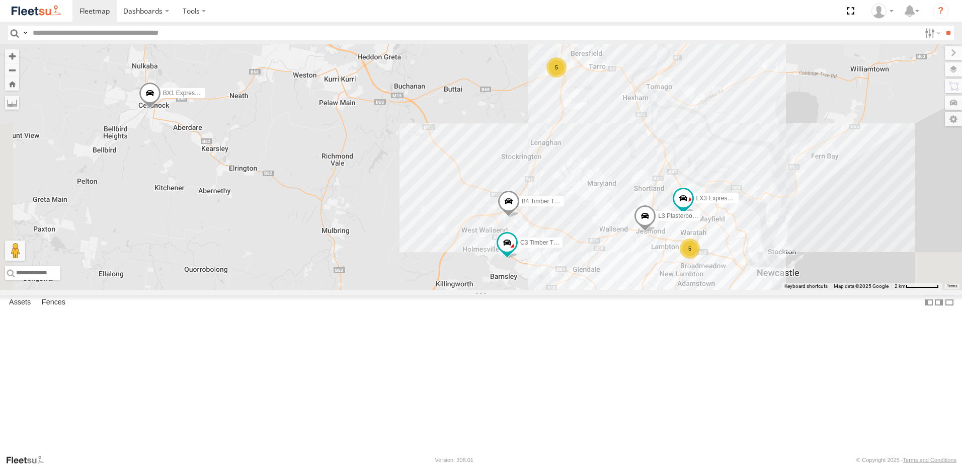
drag, startPoint x: 655, startPoint y: 305, endPoint x: 556, endPoint y: 214, distance: 134.6
click at [525, 202] on div "BX1 Express Ute BX2 Express Ute BX3 Express Ute C2 Timber Truck 5 B4 Timber Tru…" at bounding box center [481, 166] width 962 height 245
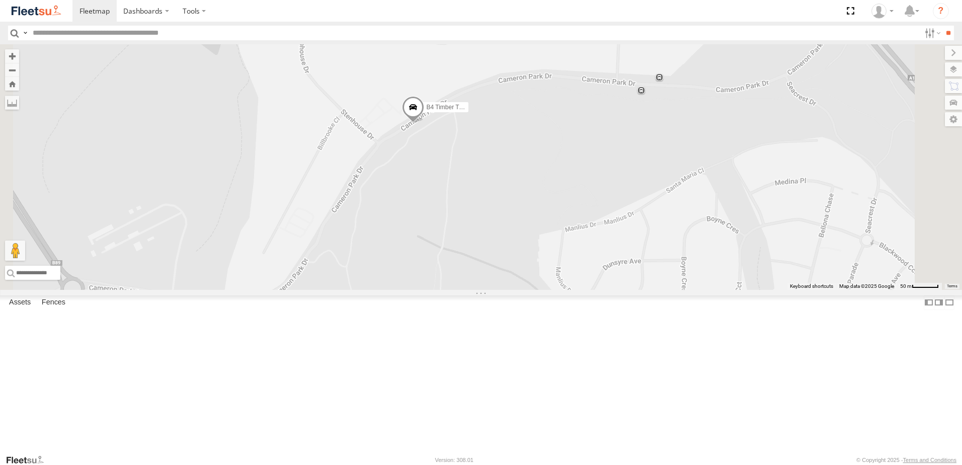
click at [424, 123] on span at bounding box center [413, 109] width 22 height 27
click at [473, 112] on label at bounding box center [464, 108] width 20 height 7
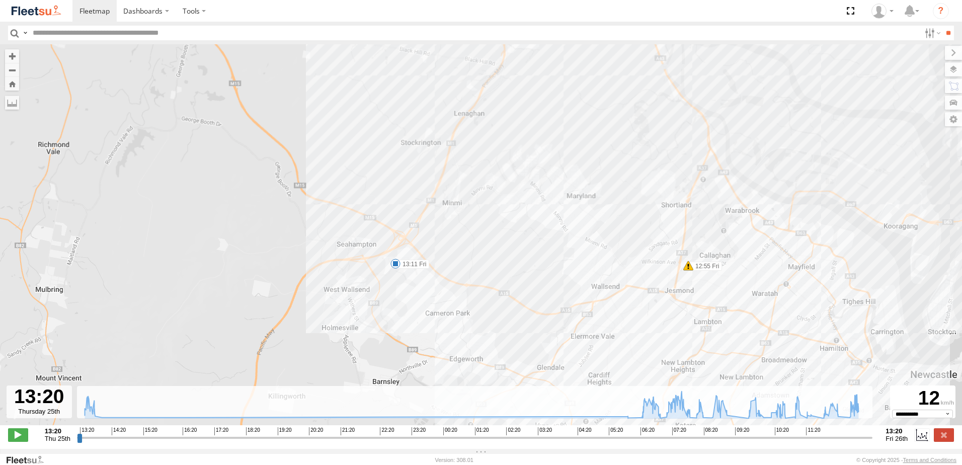
drag, startPoint x: 540, startPoint y: 95, endPoint x: 547, endPoint y: -12, distance: 107.4
click at [547, 0] on html "Dashboards" at bounding box center [481, 232] width 962 height 465
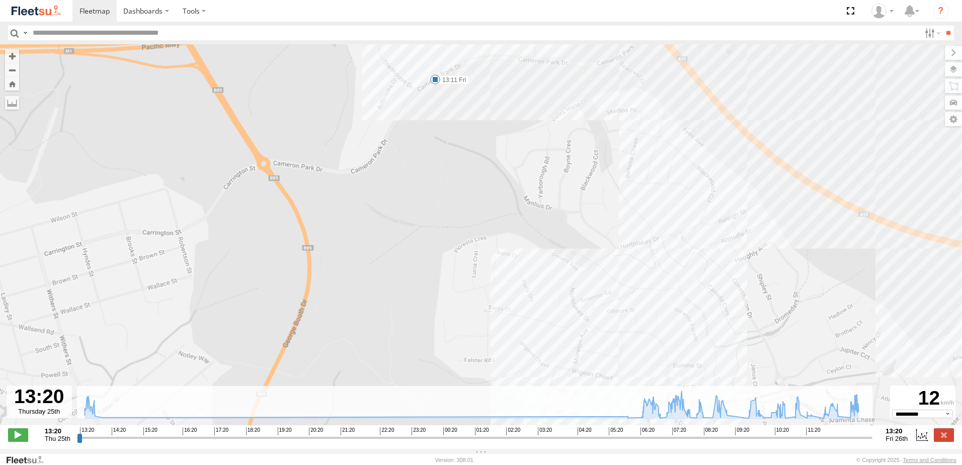
drag, startPoint x: 431, startPoint y: 113, endPoint x: 436, endPoint y: 241, distance: 128.4
click at [436, 241] on div "B4 Timber Truck 12:55 Fri 13:11 Fri" at bounding box center [481, 239] width 962 height 391
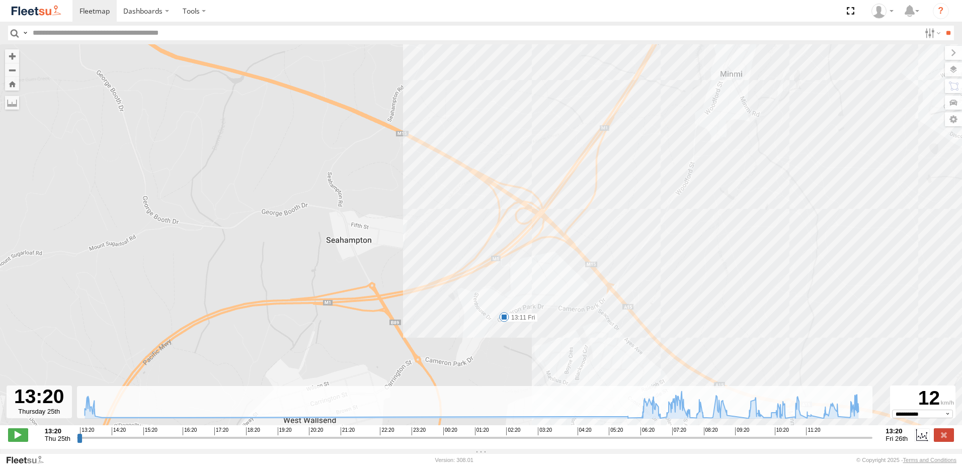
click at [937, 430] on div "**********" at bounding box center [481, 435] width 962 height 21
click at [937, 437] on label at bounding box center [944, 434] width 20 height 13
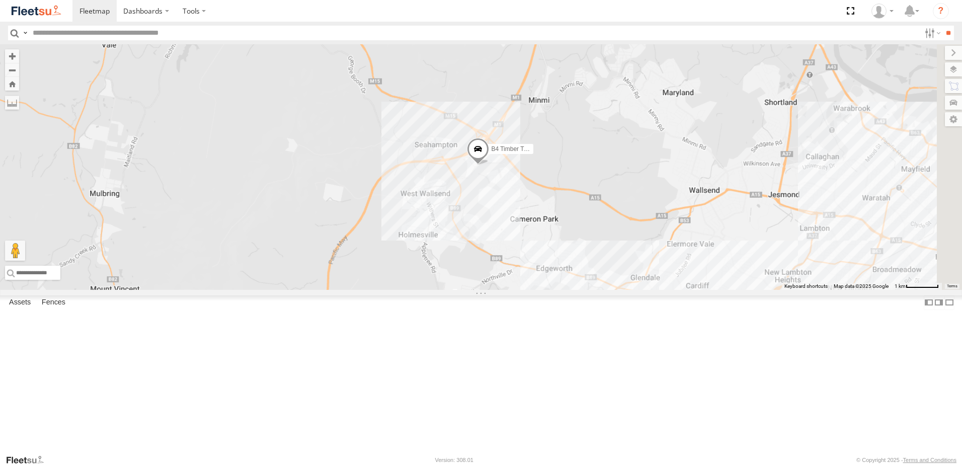
drag, startPoint x: 603, startPoint y: 310, endPoint x: 586, endPoint y: 105, distance: 205.9
click at [586, 107] on div "B4 Timber Truck" at bounding box center [481, 166] width 962 height 245
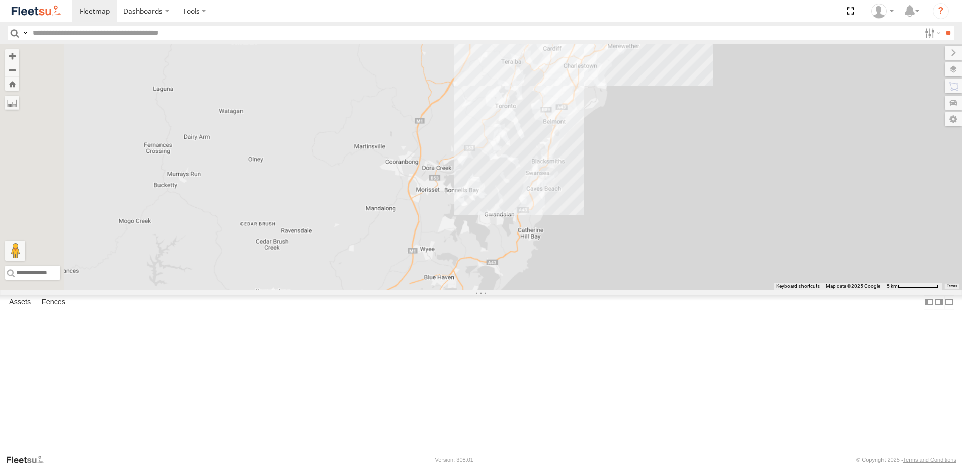
drag, startPoint x: 606, startPoint y: 263, endPoint x: 602, endPoint y: 165, distance: 97.7
click at [602, 165] on div "B4 Timber Truck" at bounding box center [481, 166] width 962 height 245
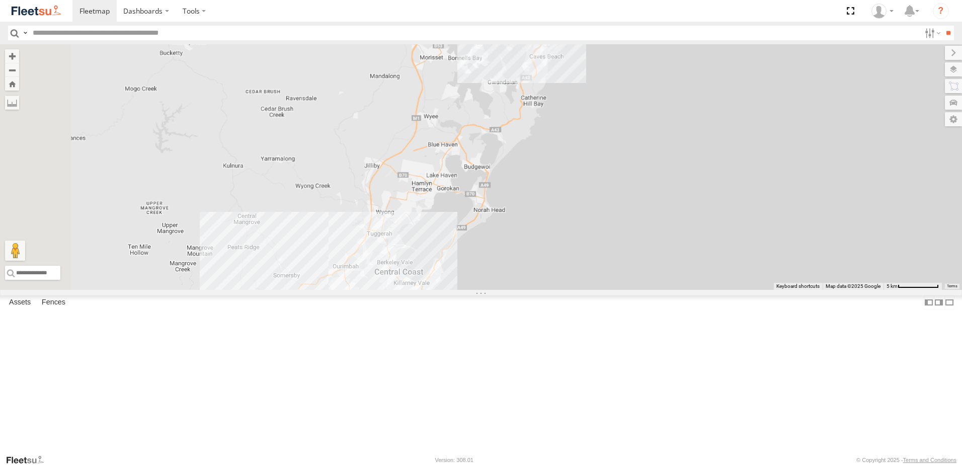
drag, startPoint x: 535, startPoint y: 309, endPoint x: 566, endPoint y: 247, distance: 69.5
click at [540, 290] on div "B4 Timber Truck C2 Timber Truck" at bounding box center [481, 166] width 962 height 245
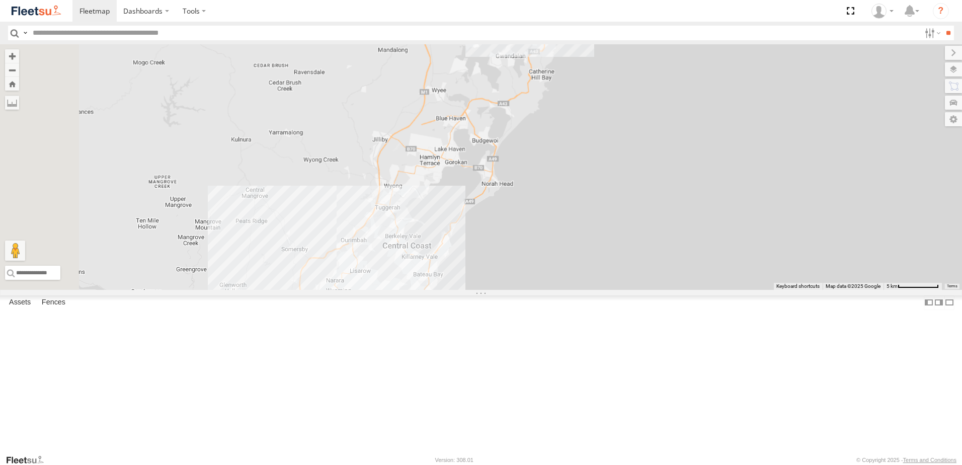
drag, startPoint x: 566, startPoint y: 247, endPoint x: 558, endPoint y: 284, distance: 38.0
click at [569, 231] on div "B4 Timber Truck C2 Timber Truck" at bounding box center [481, 166] width 962 height 245
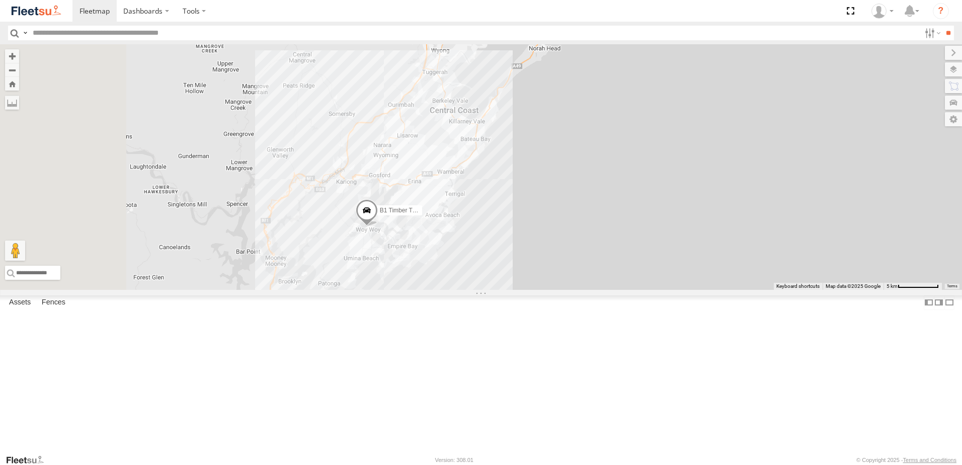
drag, startPoint x: 533, startPoint y: 328, endPoint x: 574, endPoint y: 224, distance: 112.0
click at [575, 221] on div "B4 Timber Truck C2 Timber Truck B1 Timber Truck" at bounding box center [481, 166] width 962 height 245
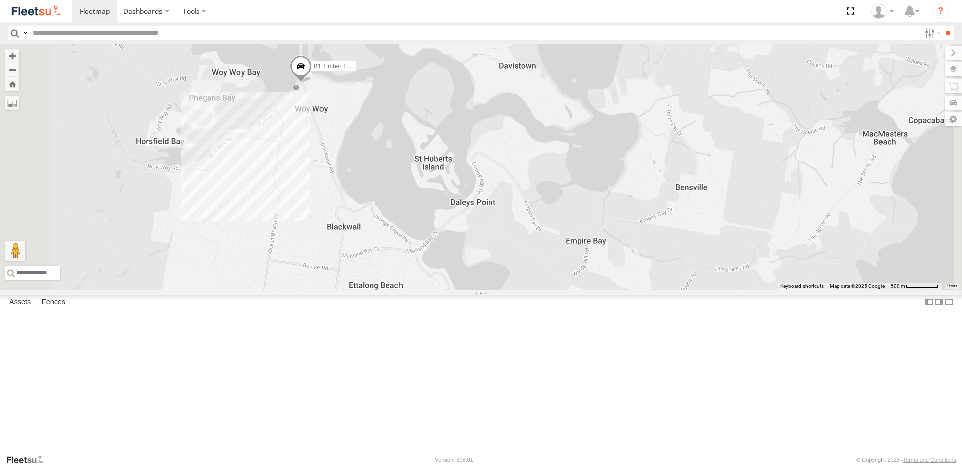
drag, startPoint x: 643, startPoint y: 228, endPoint x: 637, endPoint y: 235, distance: 9.4
click at [637, 235] on div "B4 Timber Truck C2 Timber Truck B1 Timber Truck" at bounding box center [481, 166] width 962 height 245
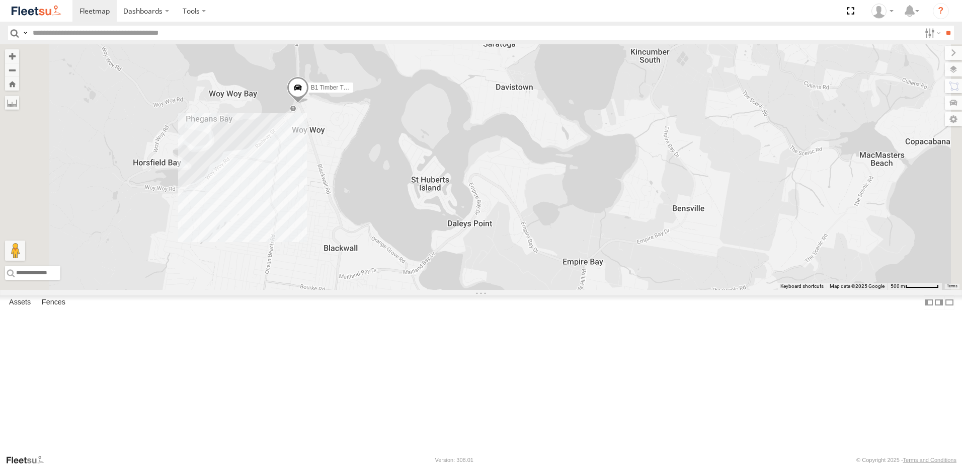
drag, startPoint x: 589, startPoint y: 195, endPoint x: 592, endPoint y: 282, distance: 87.1
click at [592, 282] on div "B4 Timber Truck C2 Timber Truck B1 Timber Truck" at bounding box center [481, 166] width 962 height 245
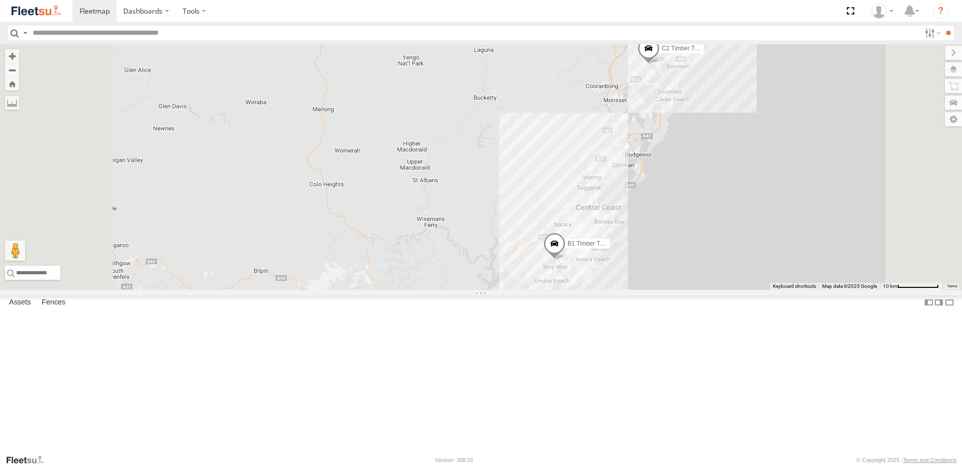
click at [565, 260] on span at bounding box center [554, 246] width 22 height 27
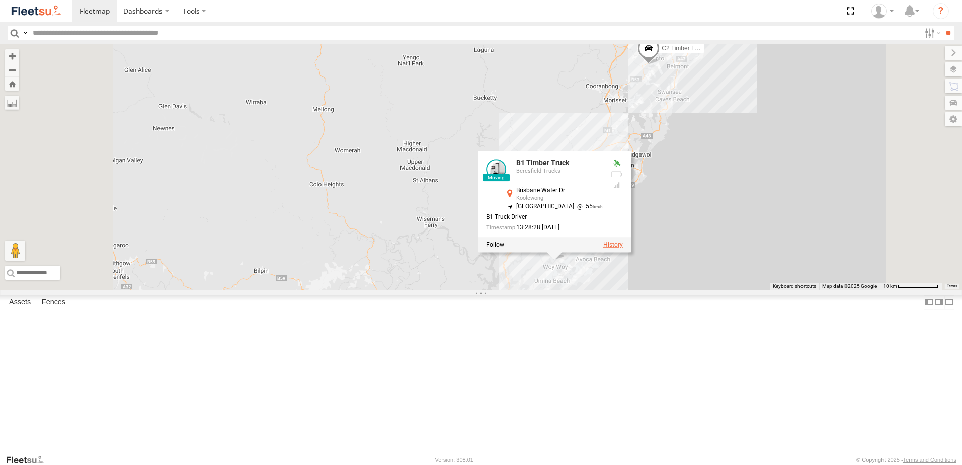
click at [623, 248] on label at bounding box center [613, 244] width 20 height 7
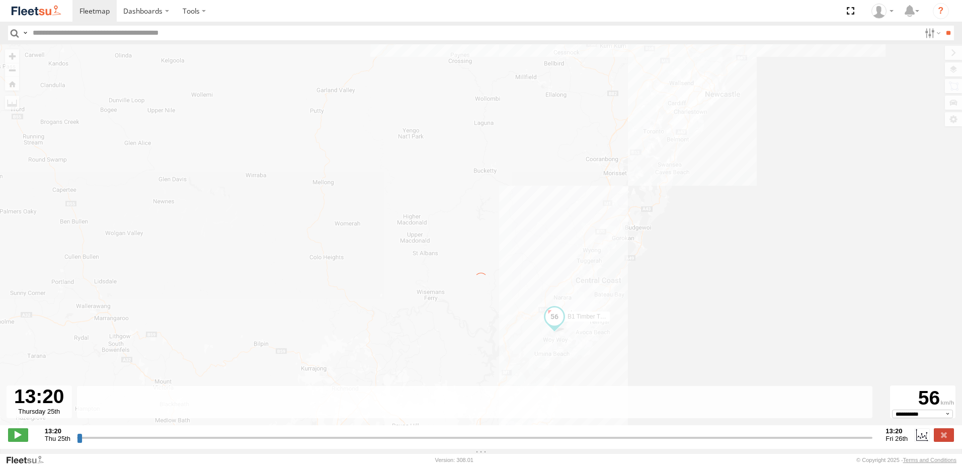
type input "**********"
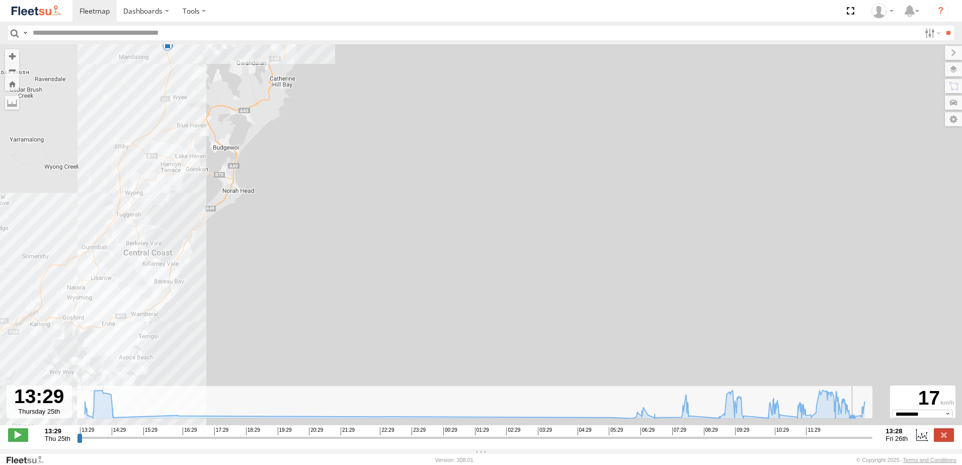
click at [852, 421] on icon at bounding box center [852, 418] width 8 height 8
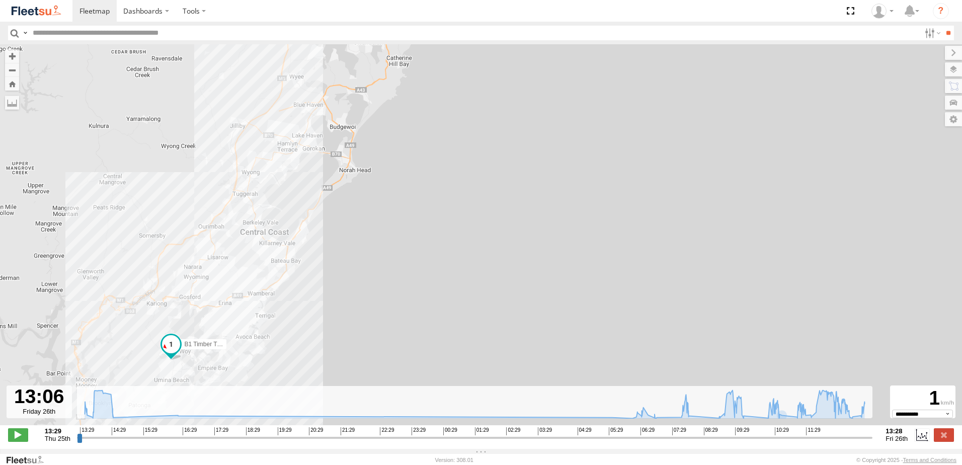
drag, startPoint x: 433, startPoint y: 200, endPoint x: 563, endPoint y: 164, distance: 134.9
click at [563, 164] on div "B1 Timber Truck 13:41 Thu 09:42 Fri 11:42 Fri 11:53 Fri" at bounding box center [481, 239] width 962 height 391
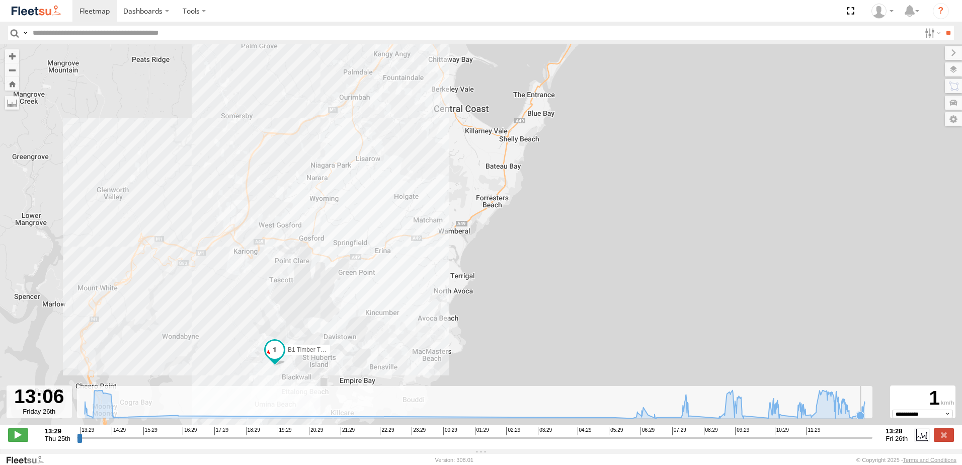
click at [859, 419] on icon at bounding box center [860, 415] width 8 height 8
click at [806, 419] on icon at bounding box center [805, 415] width 8 height 8
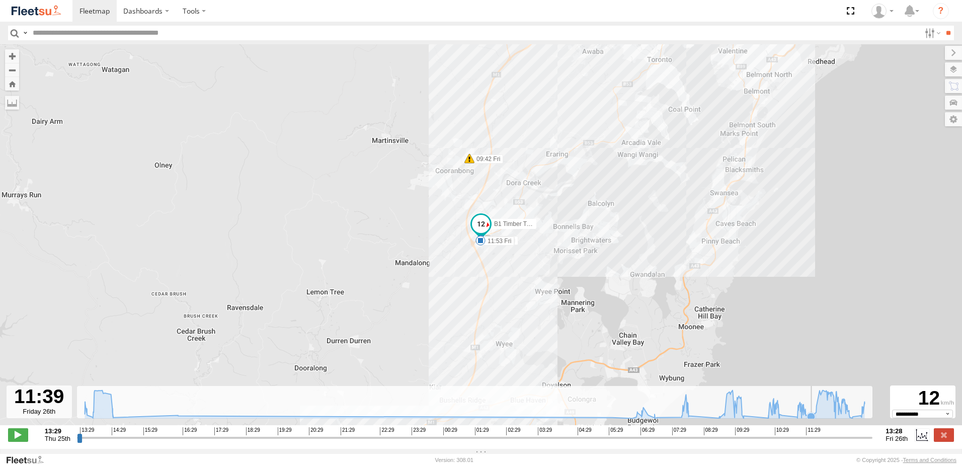
click at [812, 419] on icon at bounding box center [811, 416] width 8 height 8
click at [815, 416] on icon at bounding box center [816, 412] width 8 height 8
click at [780, 418] on icon at bounding box center [779, 414] width 8 height 8
click at [791, 418] on icon at bounding box center [474, 404] width 790 height 28
click at [933, 442] on div "13:29 Thu 25th Created with Highcharts 6.0.7 [DOMAIN_NAME] 13:29 14:29 15:29 16…" at bounding box center [481, 434] width 946 height 15
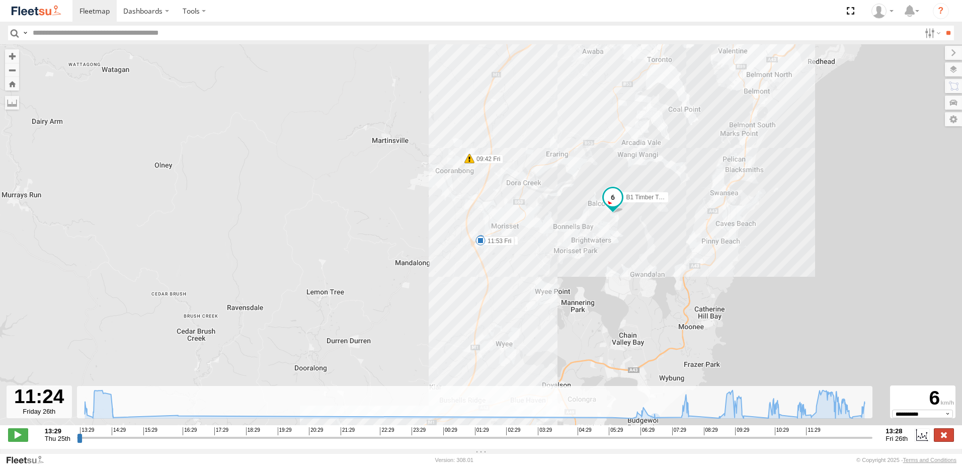
click at [935, 441] on label at bounding box center [944, 434] width 20 height 13
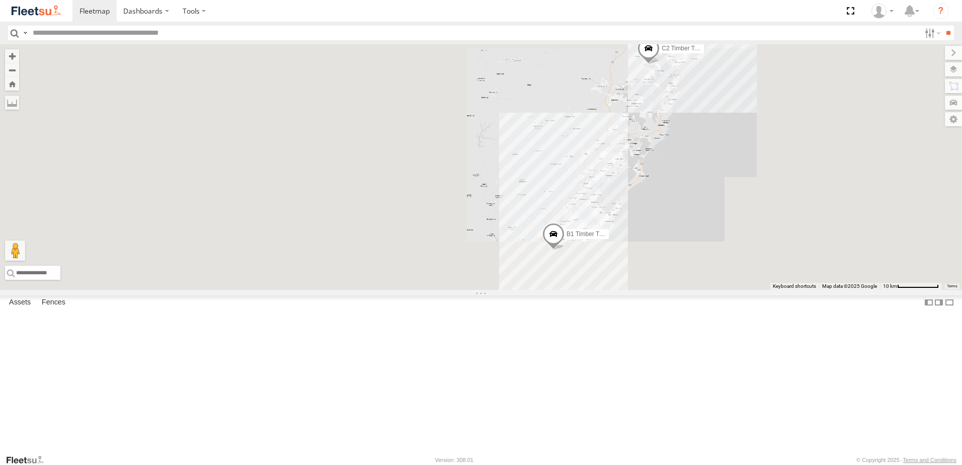
drag, startPoint x: 749, startPoint y: 183, endPoint x: 694, endPoint y: 258, distance: 92.8
click at [694, 258] on div "C2 Timber Truck B4 Timber Truck BX1 Express Ute 6 9 5 C3 Timber Truck L3 Plaste…" at bounding box center [481, 166] width 962 height 245
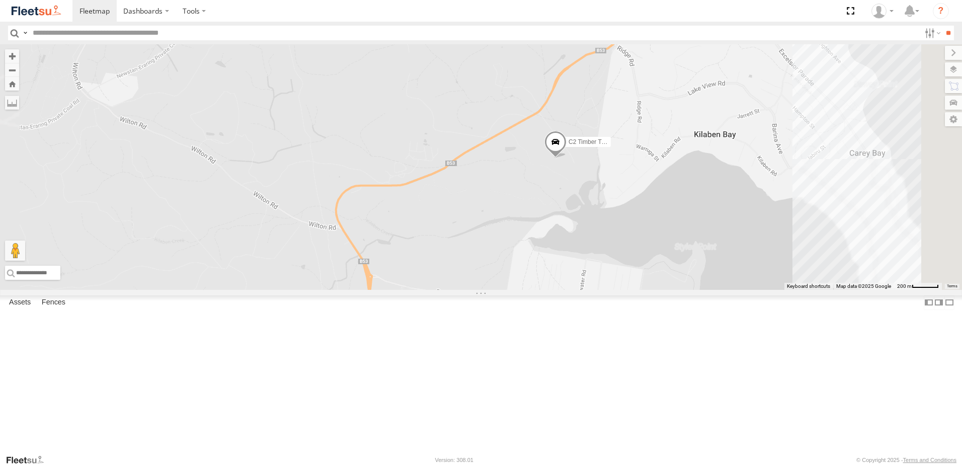
drag, startPoint x: 730, startPoint y: 191, endPoint x: 692, endPoint y: 313, distance: 127.6
click at [692, 290] on div "C2 Timber Truck B4 Timber Truck BX1 Express Ute C3 Timber Truck L3 Plasterboard…" at bounding box center [481, 166] width 962 height 245
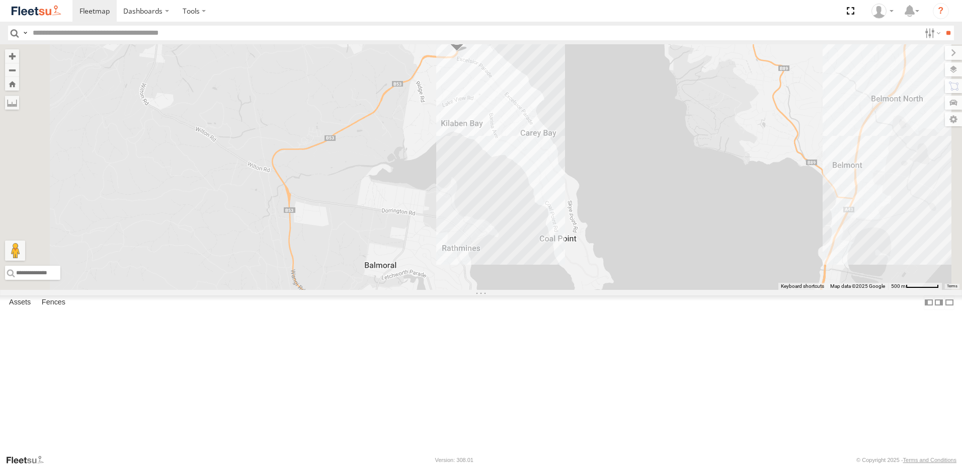
scroll to position [370, 0]
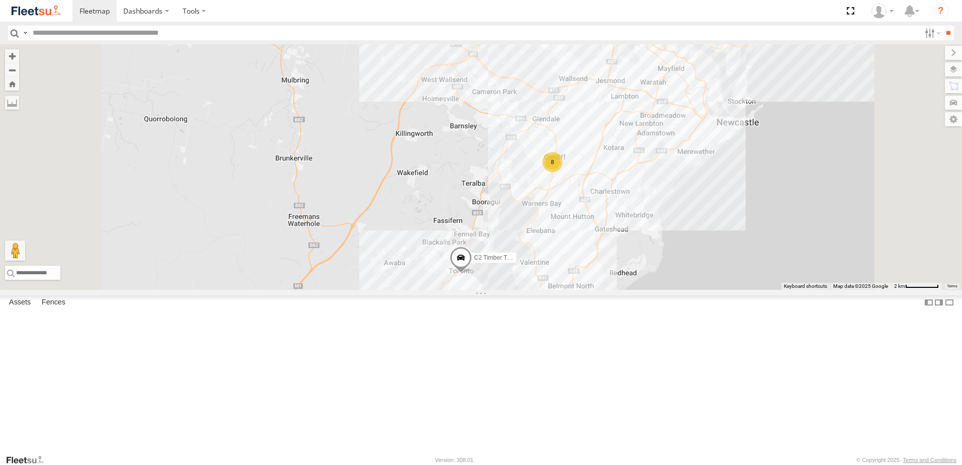
drag, startPoint x: 641, startPoint y: 161, endPoint x: 674, endPoint y: 349, distance: 190.4
click at [674, 290] on div "C2 Timber Truck 8" at bounding box center [481, 166] width 962 height 245
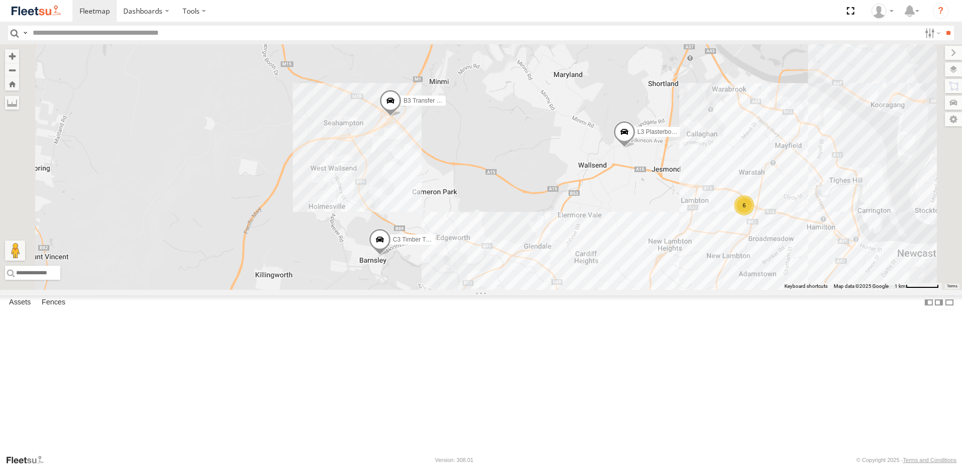
drag, startPoint x: 641, startPoint y: 176, endPoint x: 662, endPoint y: 364, distance: 188.9
click at [662, 290] on div "C2 Timber Truck C3 Timber Truck L3 Plasterboard Truck B3 Transfer Truck 6 8" at bounding box center [481, 166] width 962 height 245
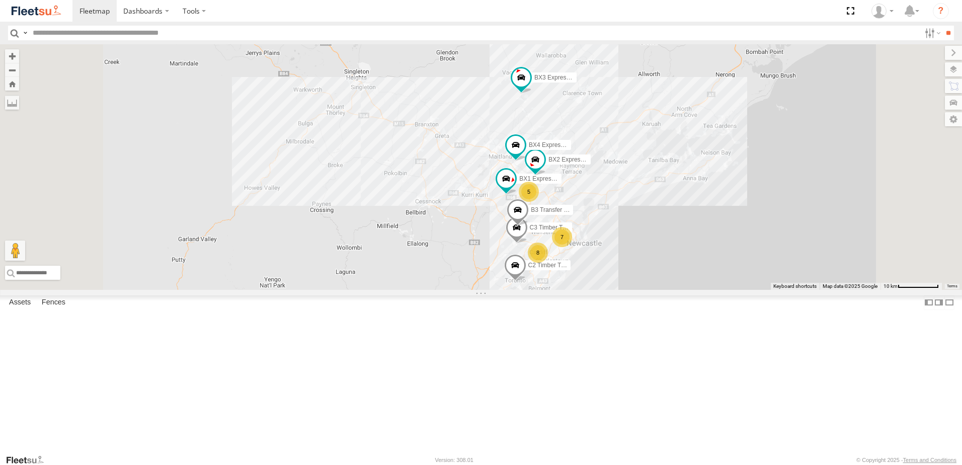
drag, startPoint x: 767, startPoint y: 295, endPoint x: 757, endPoint y: 253, distance: 43.4
click at [762, 254] on div "C2 Timber Truck C3 Timber Truck B3 Transfer Truck BX1 Express Ute BX2 Express U…" at bounding box center [481, 166] width 962 height 245
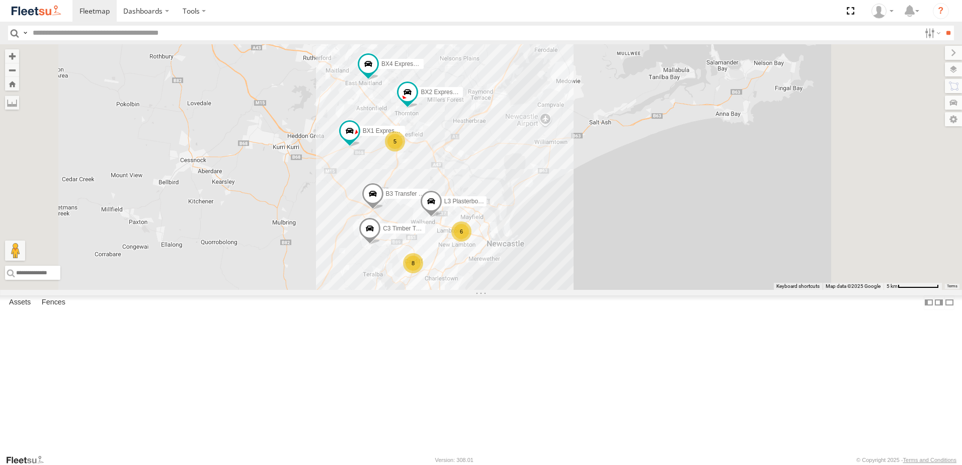
drag, startPoint x: 759, startPoint y: 296, endPoint x: 745, endPoint y: 247, distance: 51.0
click at [745, 247] on div "C2 Timber Truck C3 Timber Truck B3 Transfer Truck BX1 Express Ute BX2 Express U…" at bounding box center [481, 166] width 962 height 245
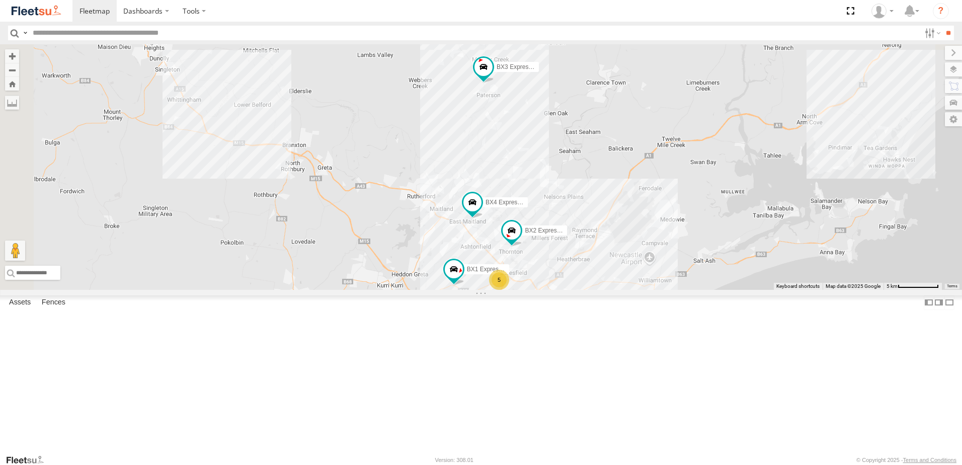
drag, startPoint x: 660, startPoint y: 262, endPoint x: 778, endPoint y: 467, distance: 237.0
click at [778, 464] on html "Dashboards" at bounding box center [481, 232] width 962 height 465
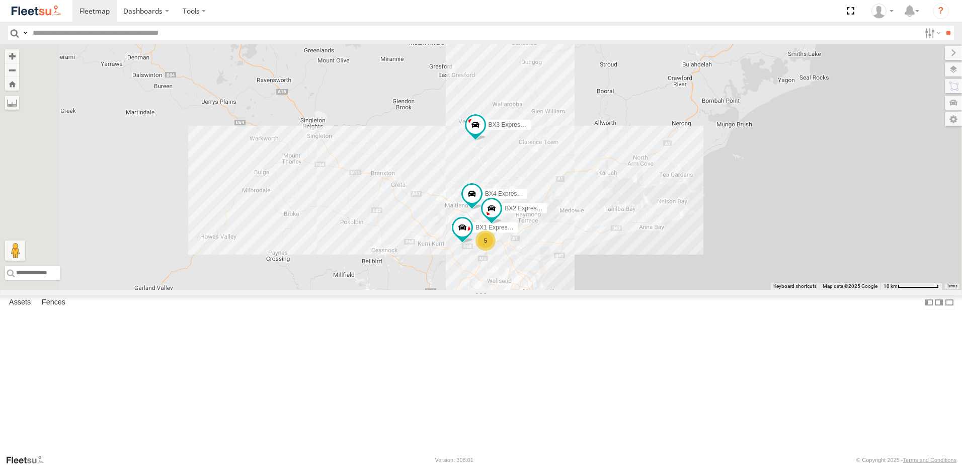
drag, startPoint x: 668, startPoint y: 231, endPoint x: 561, endPoint y: 127, distance: 149.0
click at [683, 101] on div "C2 Timber Truck BX3 Express Ute BX4 Express Ute 5 BX1 Express Ute BX2 Express U…" at bounding box center [481, 166] width 962 height 245
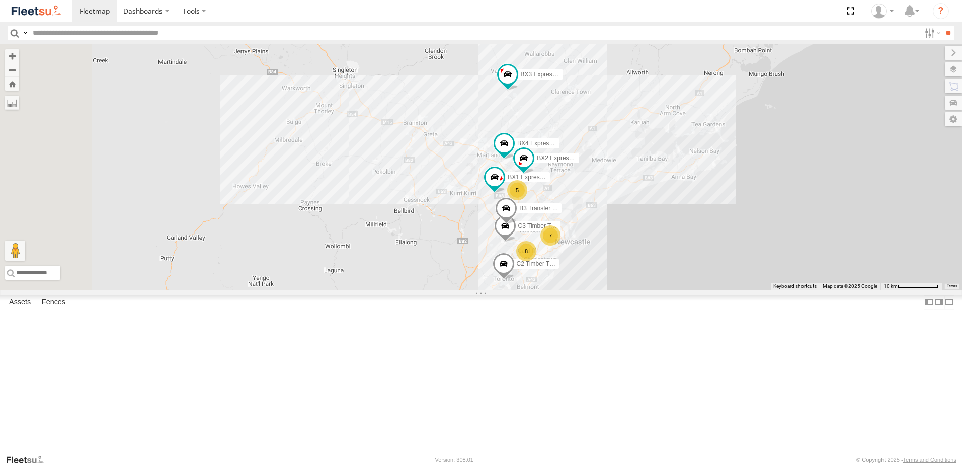
scroll to position [319, 0]
select select "**********"
click at [0, 0] on div "B1 Timber Truck" at bounding box center [0, 0] width 0 height 0
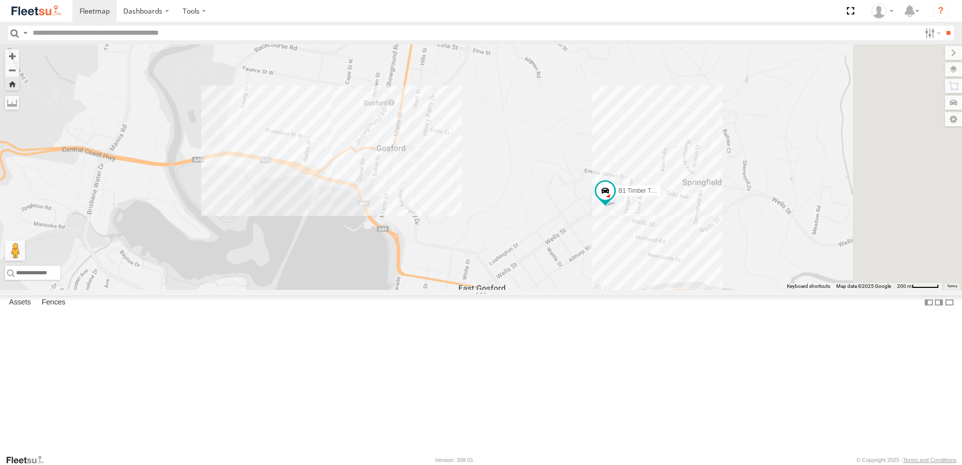
drag, startPoint x: 834, startPoint y: 170, endPoint x: 652, endPoint y: 164, distance: 181.7
click at [652, 164] on div "B1 Timber Truck" at bounding box center [481, 166] width 962 height 245
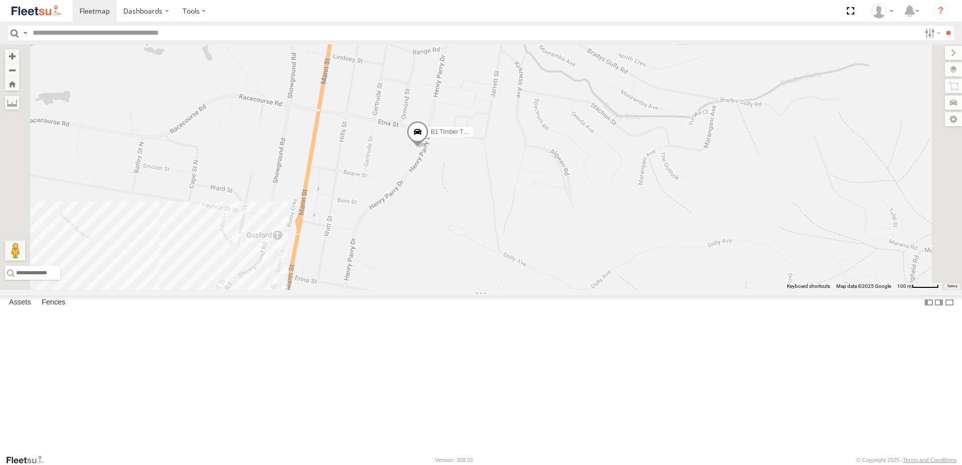
click at [429, 148] on span at bounding box center [417, 134] width 22 height 27
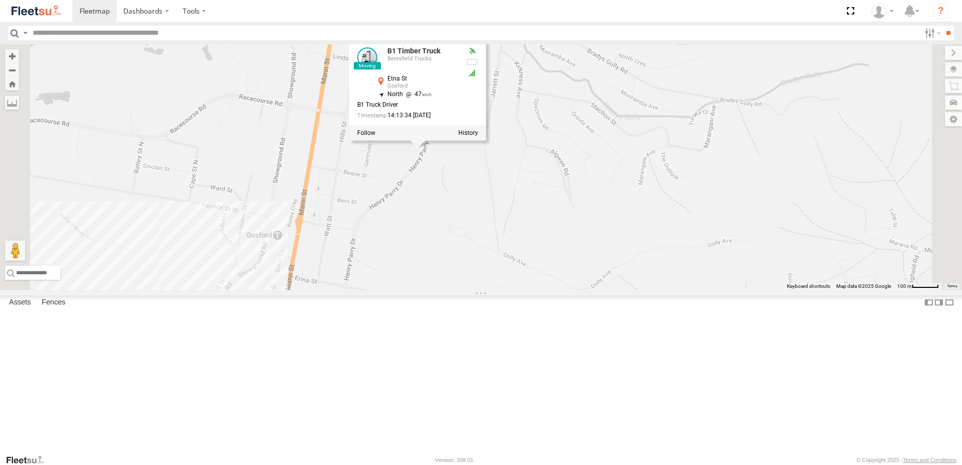
click at [609, 290] on div "B1 Timber Truck B1 Timber Truck Beresfield Trucks Etna St Gosford -33.42037 , 1…" at bounding box center [481, 166] width 962 height 245
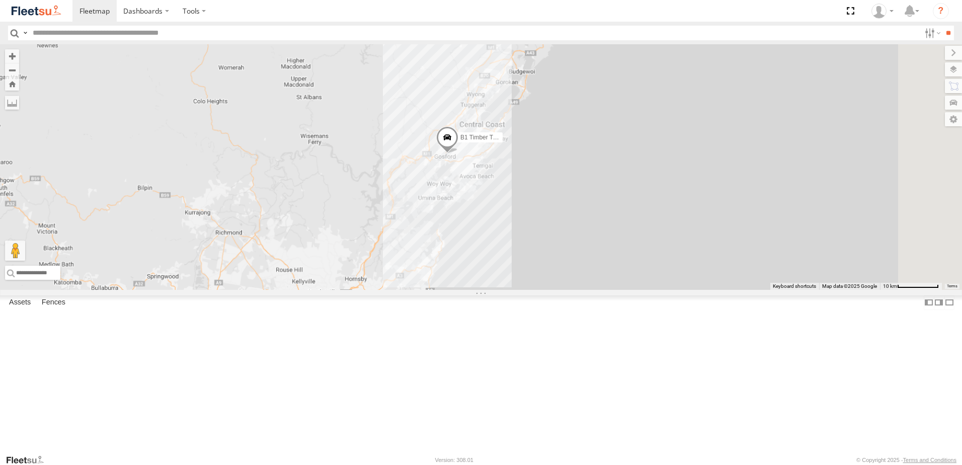
drag, startPoint x: 505, startPoint y: 361, endPoint x: 504, endPoint y: 254, distance: 106.6
click at [502, 256] on div "B1 Timber Truck 9 6 10 L3 Plasterboard Truck" at bounding box center [481, 166] width 962 height 245
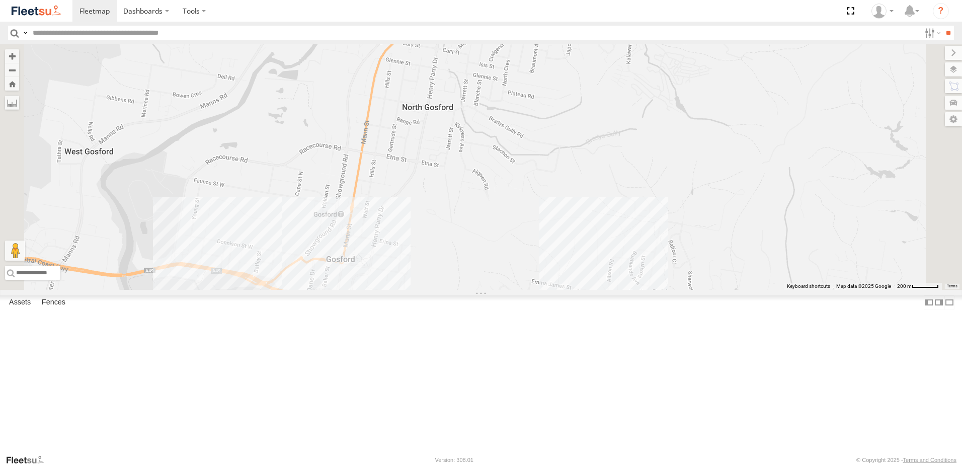
drag, startPoint x: 566, startPoint y: 170, endPoint x: 552, endPoint y: 278, distance: 108.6
click at [552, 278] on div "B1 Timber Truck L3 Plasterboard Truck" at bounding box center [481, 166] width 962 height 245
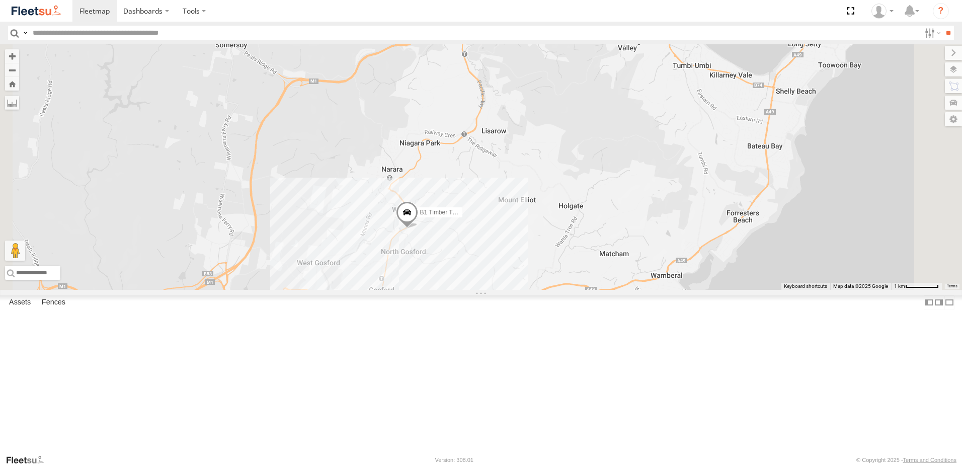
drag, startPoint x: 573, startPoint y: 228, endPoint x: 568, endPoint y: 268, distance: 39.6
click at [568, 268] on div "B1 Timber Truck L3 Plasterboard Truck" at bounding box center [481, 166] width 962 height 245
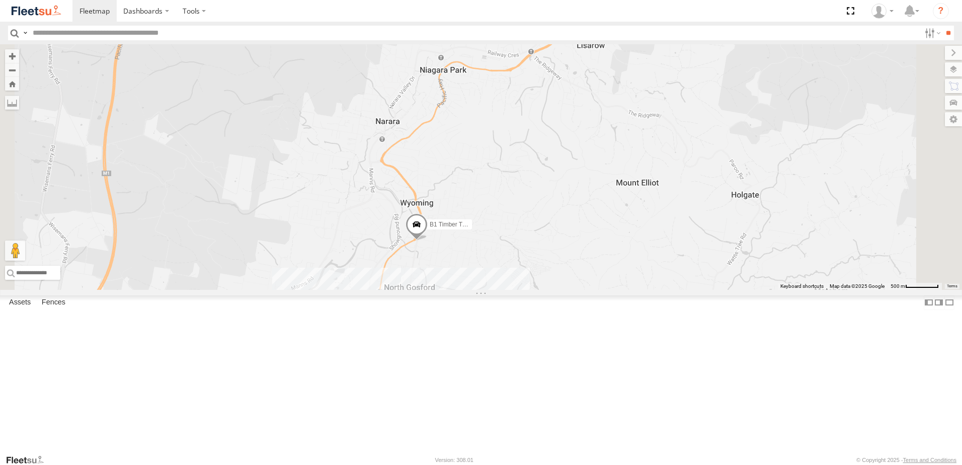
drag, startPoint x: 503, startPoint y: 331, endPoint x: 508, endPoint y: 260, distance: 71.1
click at [508, 260] on div "B1 Timber Truck L3 Plasterboard Truck" at bounding box center [481, 166] width 962 height 245
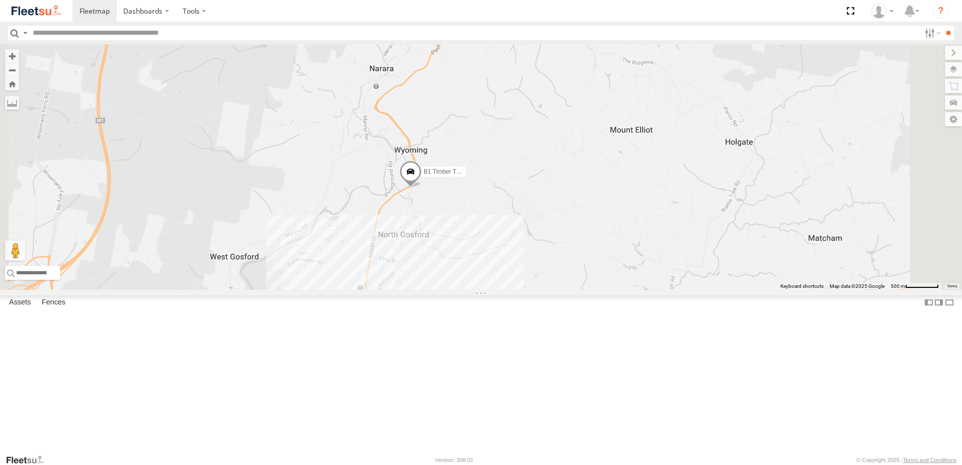
drag, startPoint x: 514, startPoint y: 273, endPoint x: 507, endPoint y: 282, distance: 11.5
click at [507, 282] on div "B1 Timber Truck L3 Plasterboard Truck" at bounding box center [481, 166] width 962 height 245
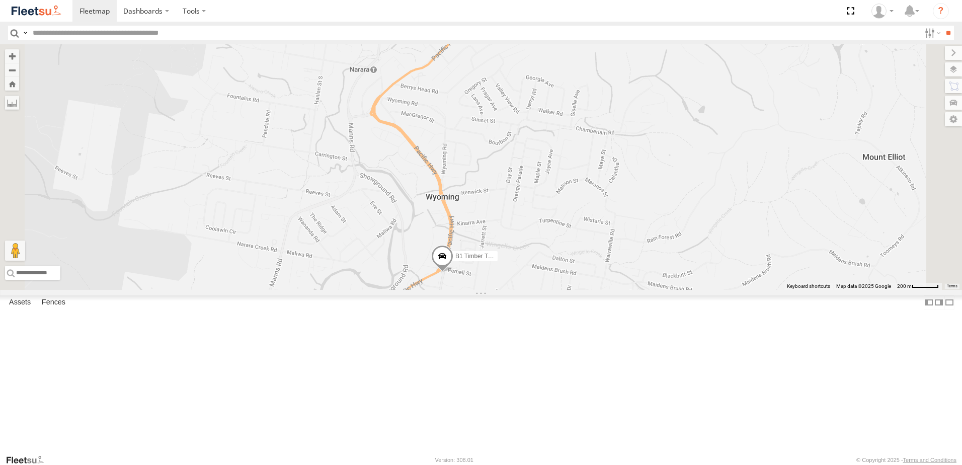
drag, startPoint x: 556, startPoint y: 200, endPoint x: 553, endPoint y: 301, distance: 101.1
click at [553, 290] on div "B1 Timber Truck L3 Plasterboard Truck" at bounding box center [481, 166] width 962 height 245
drag, startPoint x: 569, startPoint y: 280, endPoint x: 574, endPoint y: 272, distance: 9.4
click at [569, 280] on div at bounding box center [481, 166] width 962 height 245
